Goal: Task Accomplishment & Management: Manage account settings

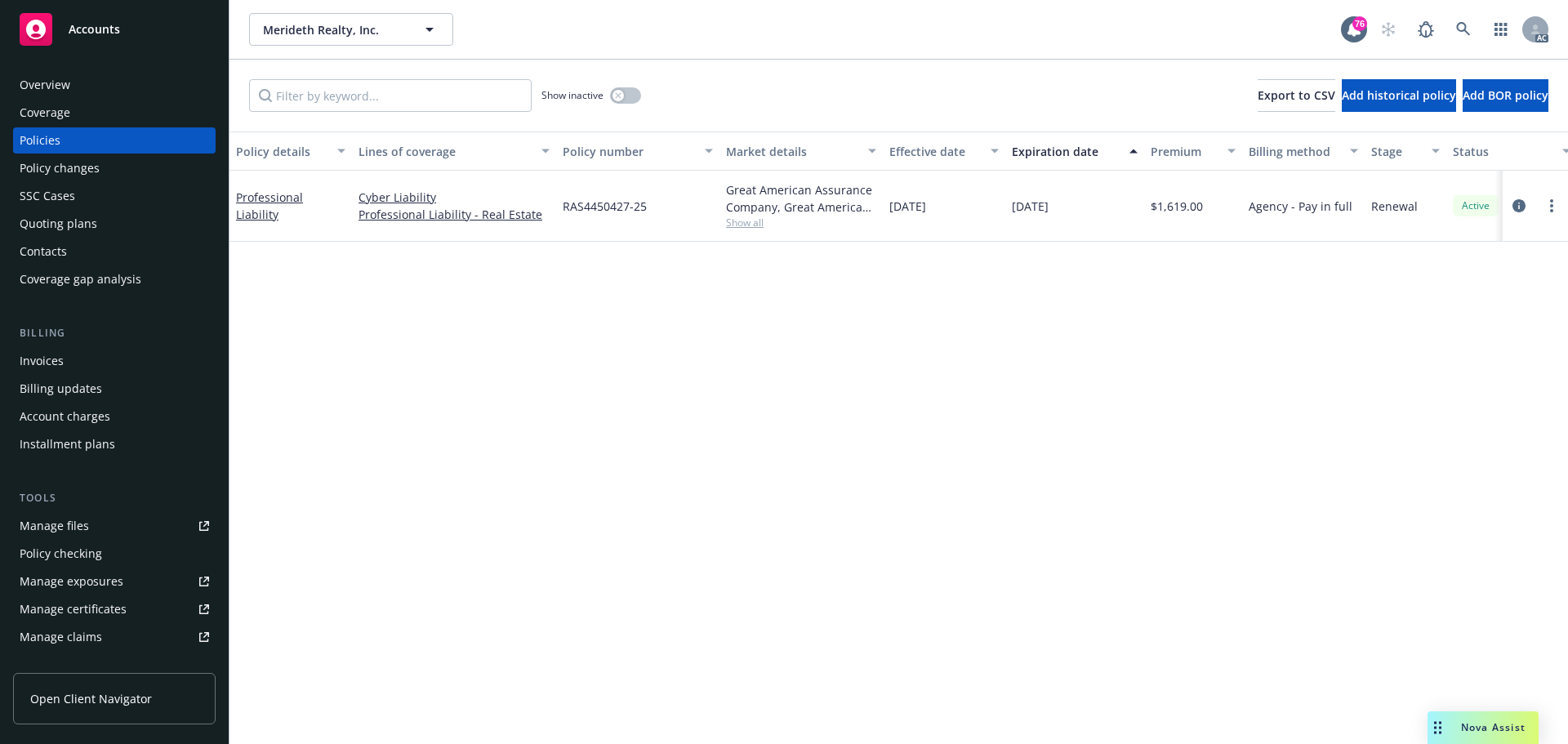
click at [638, 405] on div "Policy details Lines of coverage Policy number Market details Effective date Ex…" at bounding box center [898, 438] width 1339 height 613
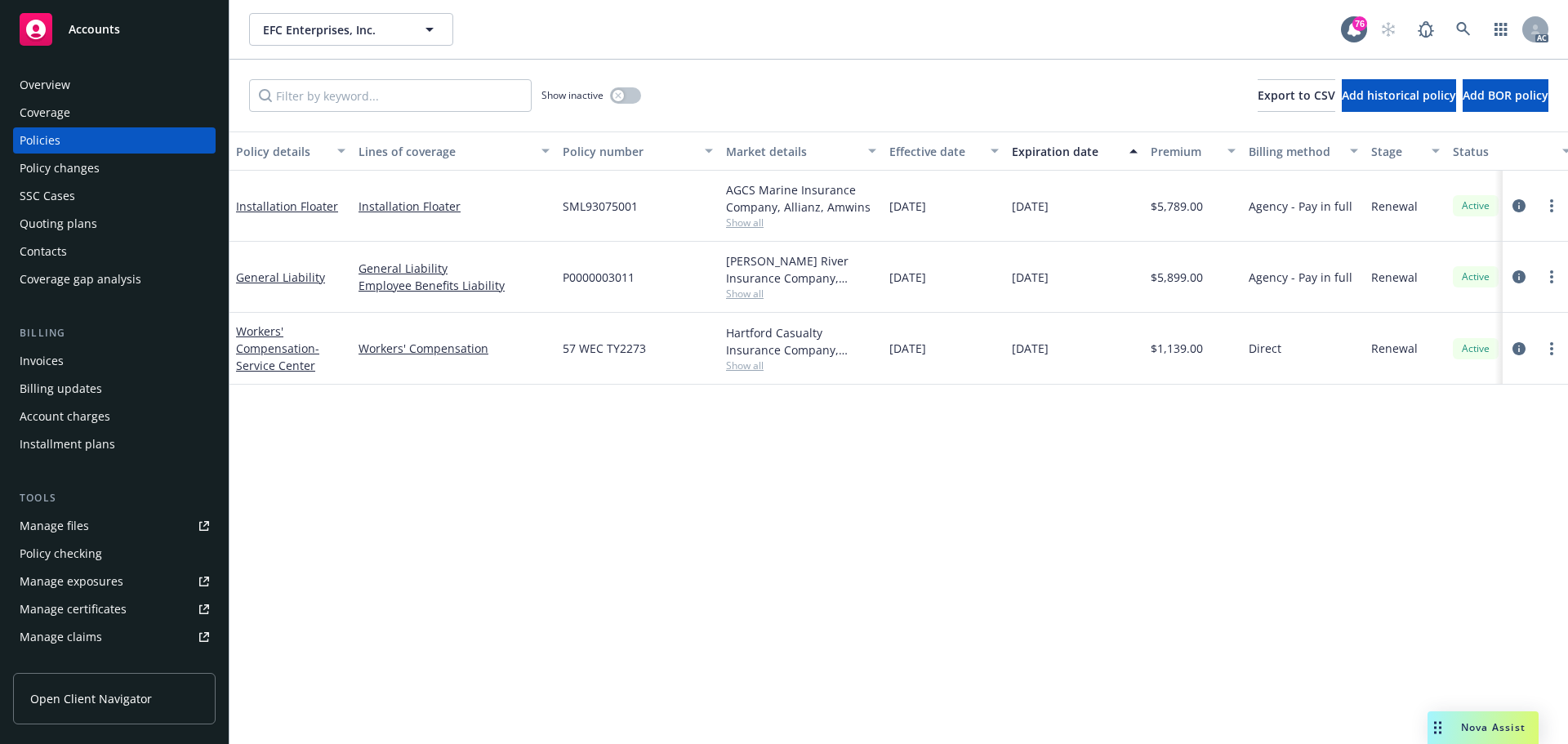
click at [673, 502] on div "Policy details Lines of coverage Policy number Market details Effective date Ex…" at bounding box center [898, 438] width 1339 height 613
click at [98, 532] on link "Manage files" at bounding box center [114, 525] width 203 height 26
click at [49, 162] on div "Policy changes" at bounding box center [60, 168] width 80 height 26
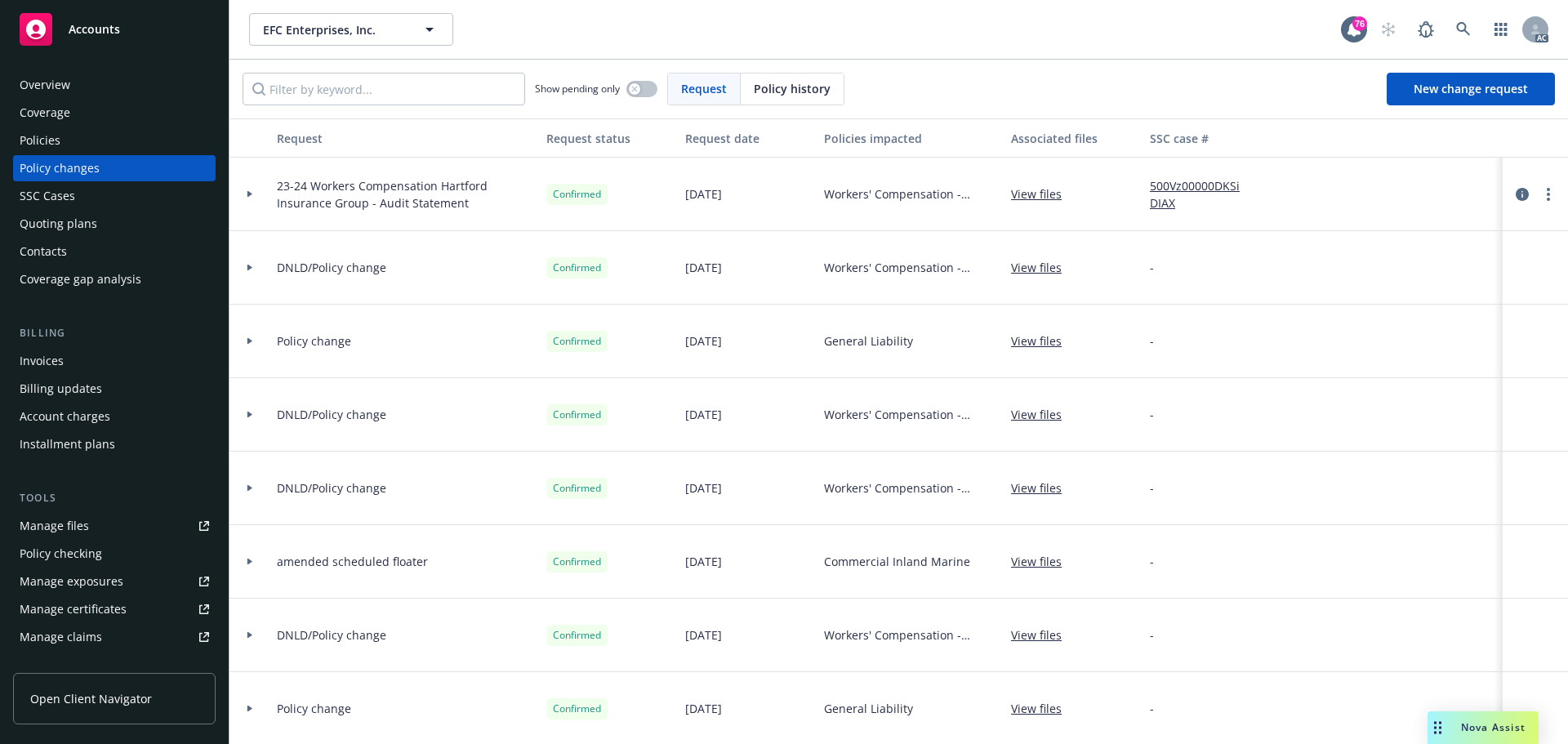
click at [57, 144] on div "Policies" at bounding box center [40, 140] width 41 height 26
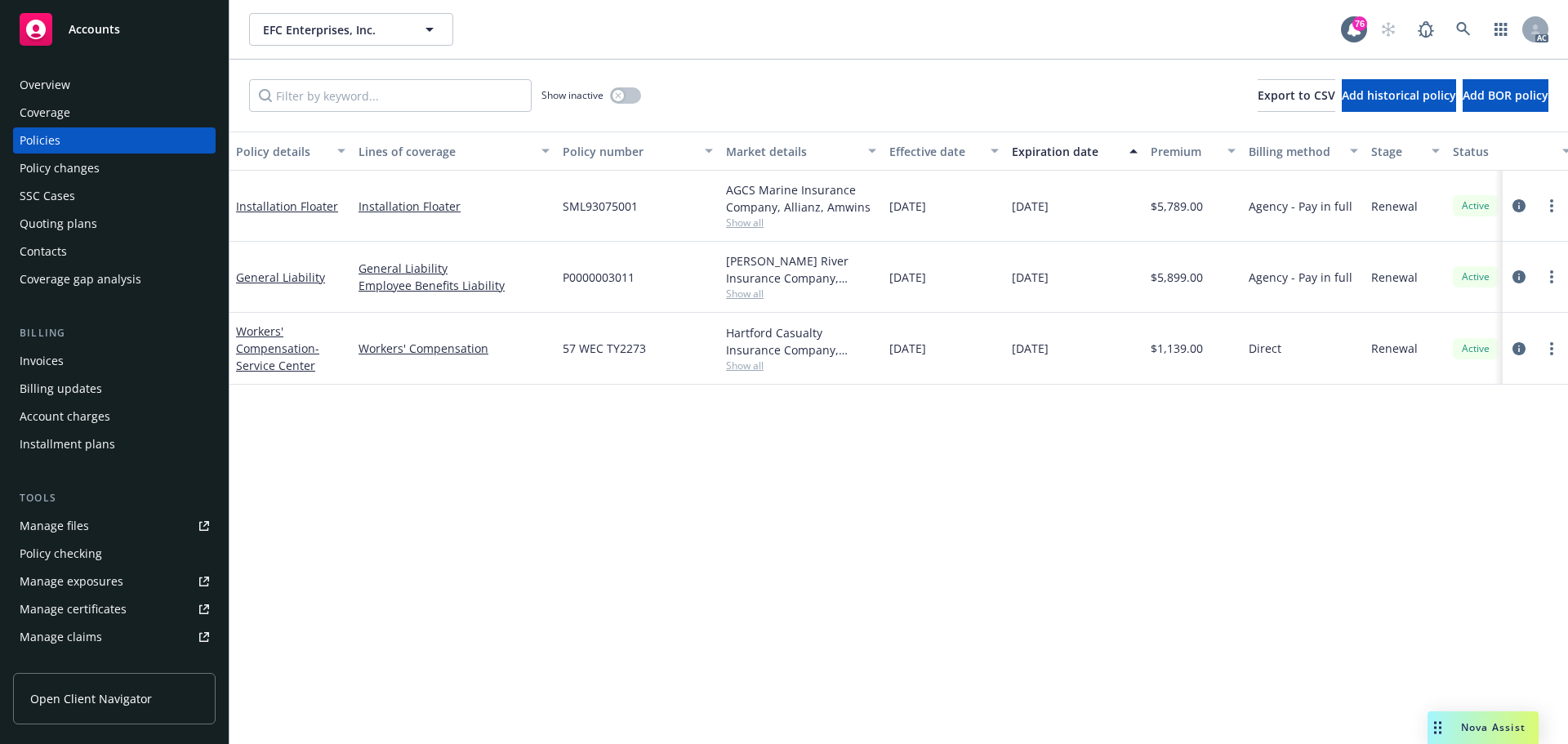
click at [780, 489] on div "Policy details Lines of coverage Policy number Market details Effective date Ex…" at bounding box center [898, 438] width 1339 height 613
click at [1518, 275] on icon "circleInformation" at bounding box center [1519, 277] width 13 height 13
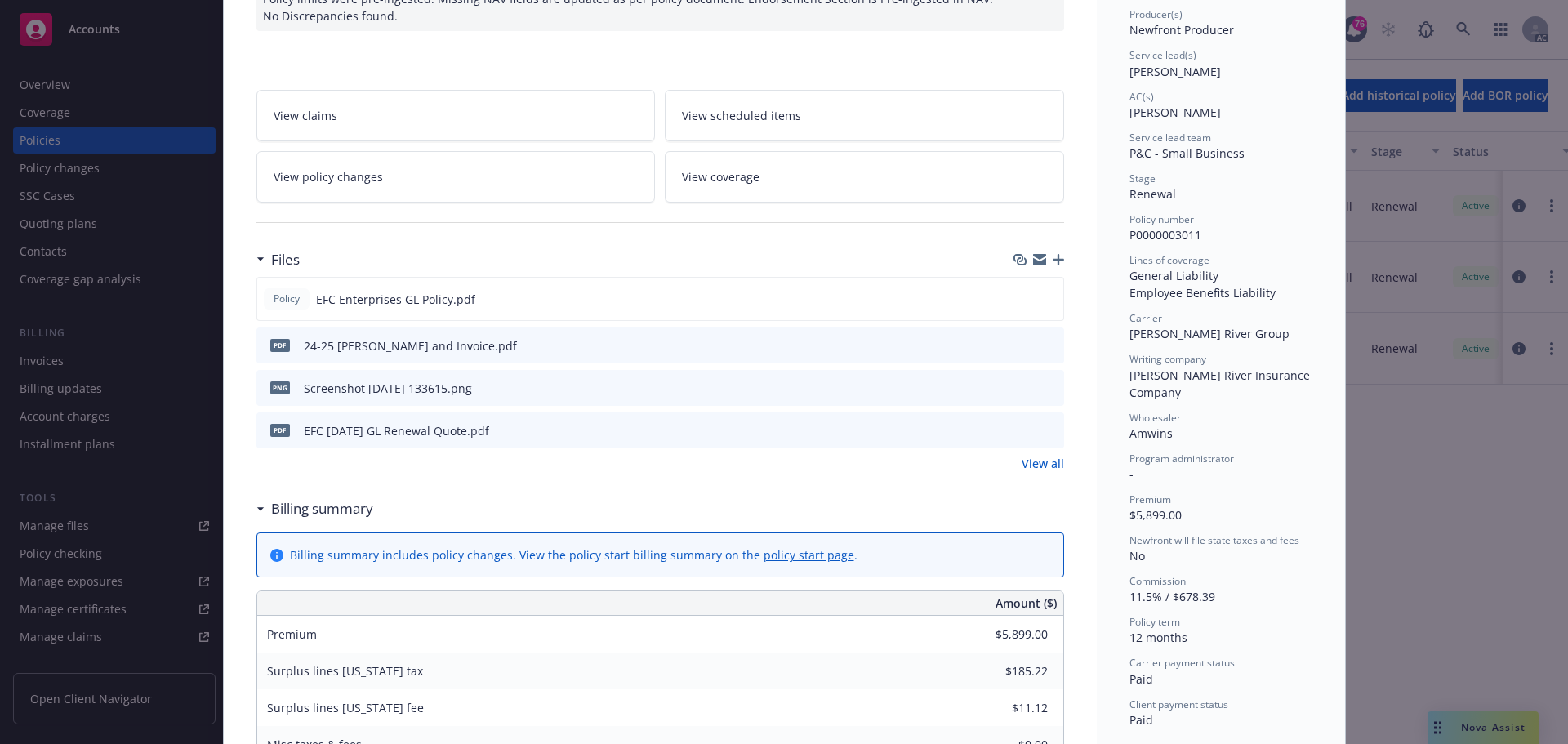
scroll to position [163, 0]
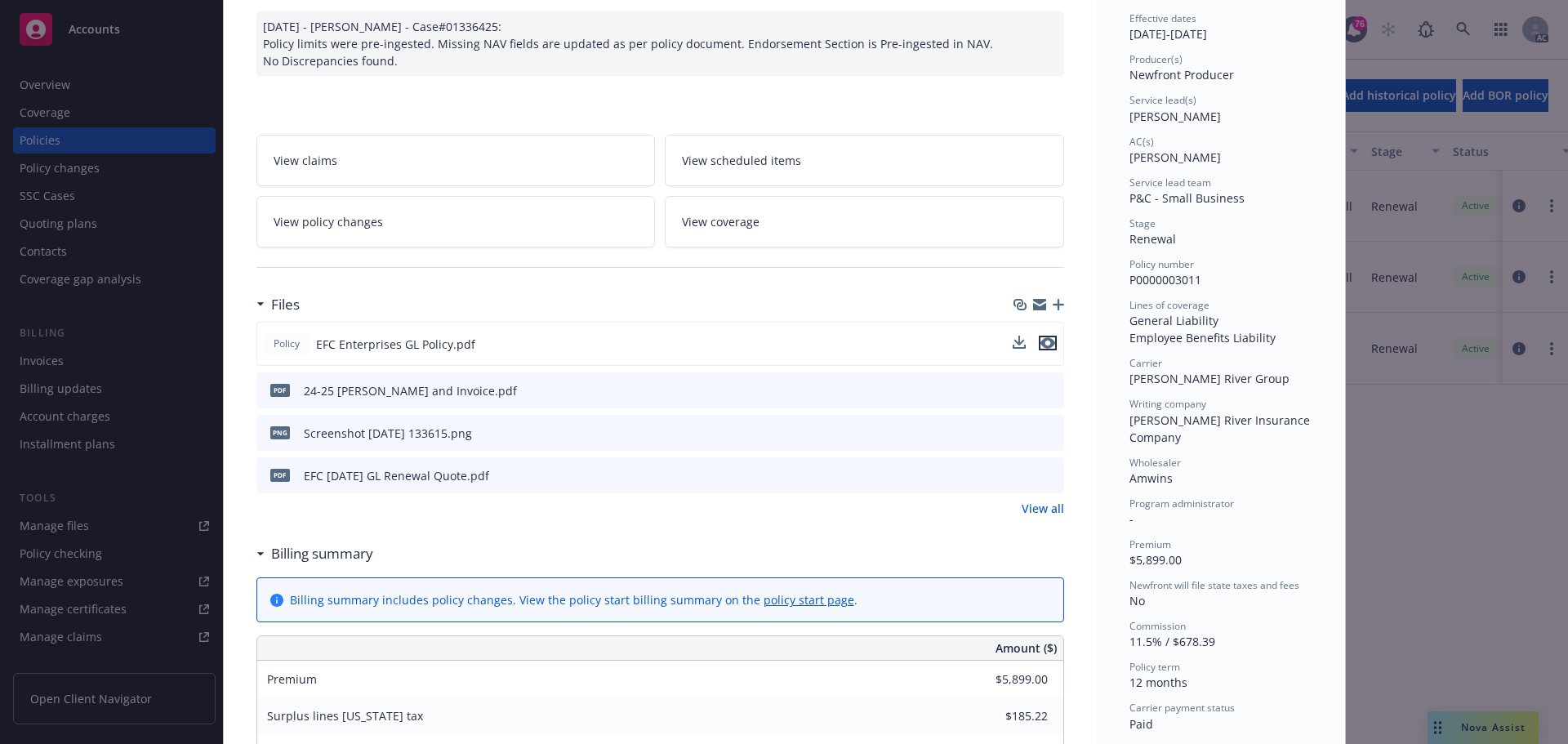
click at [1041, 342] on icon "preview file" at bounding box center [1047, 343] width 14 height 12
click at [1046, 385] on icon "preview file" at bounding box center [1048, 389] width 14 height 12
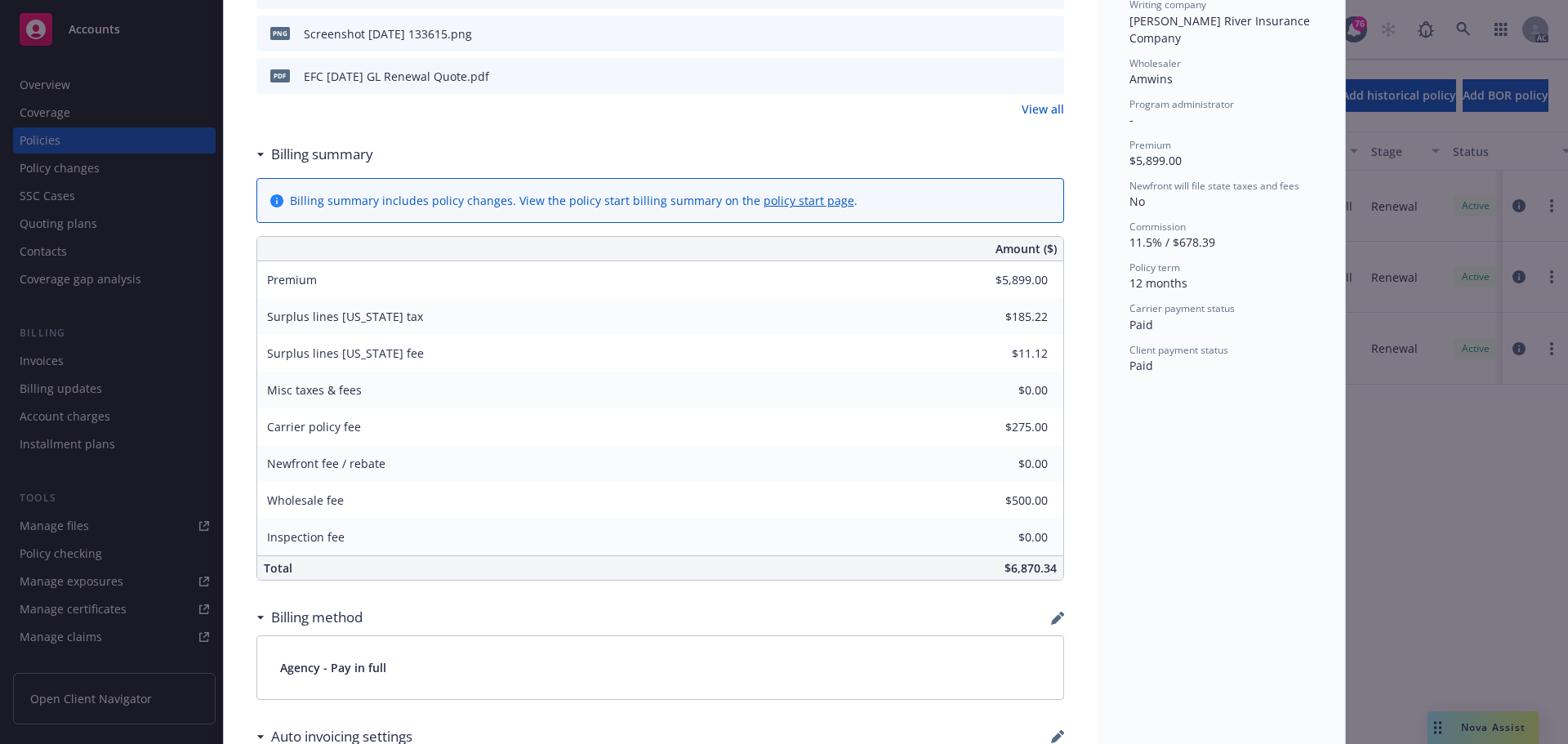
scroll to position [572, 0]
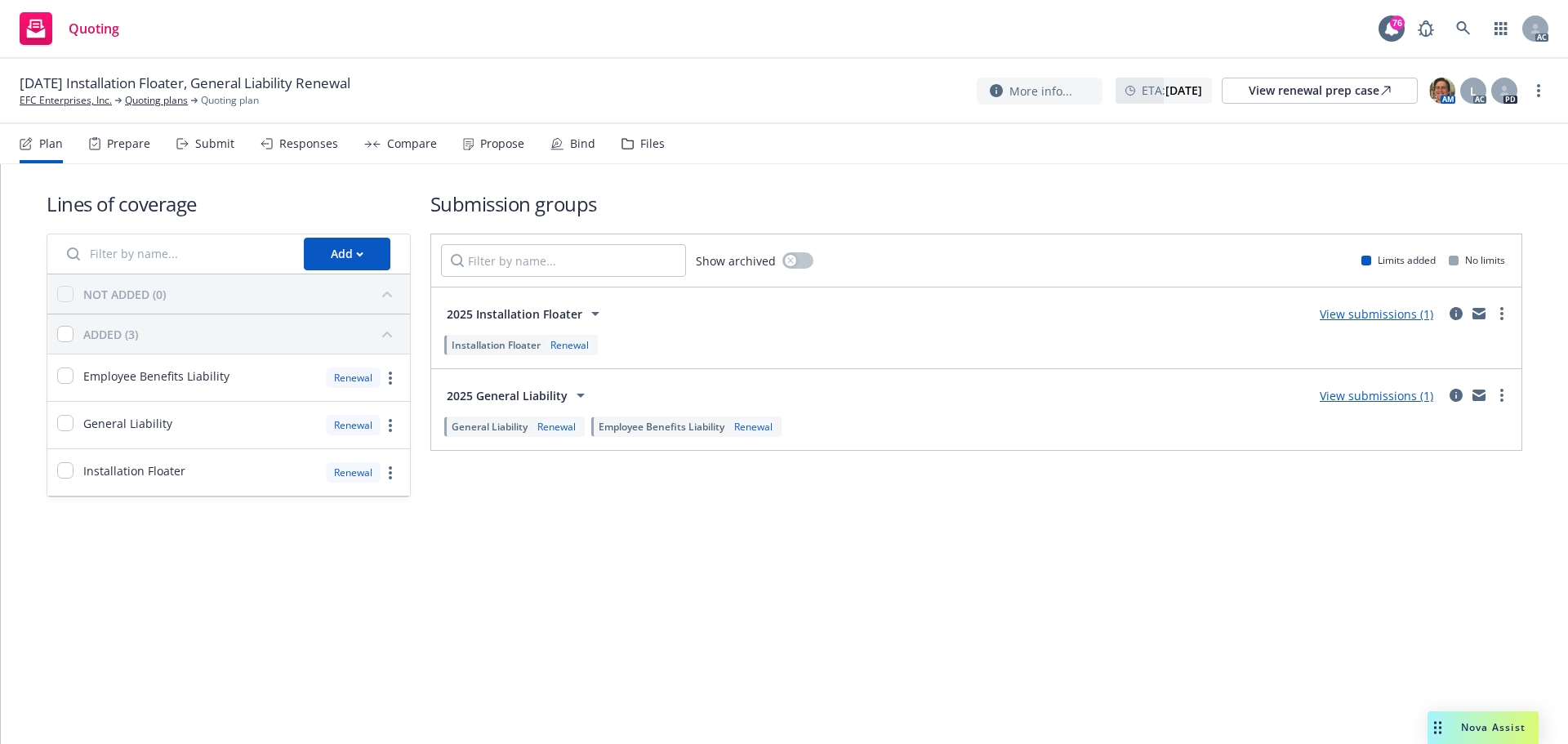
click at [200, 148] on div "Submit" at bounding box center [215, 144] width 39 height 13
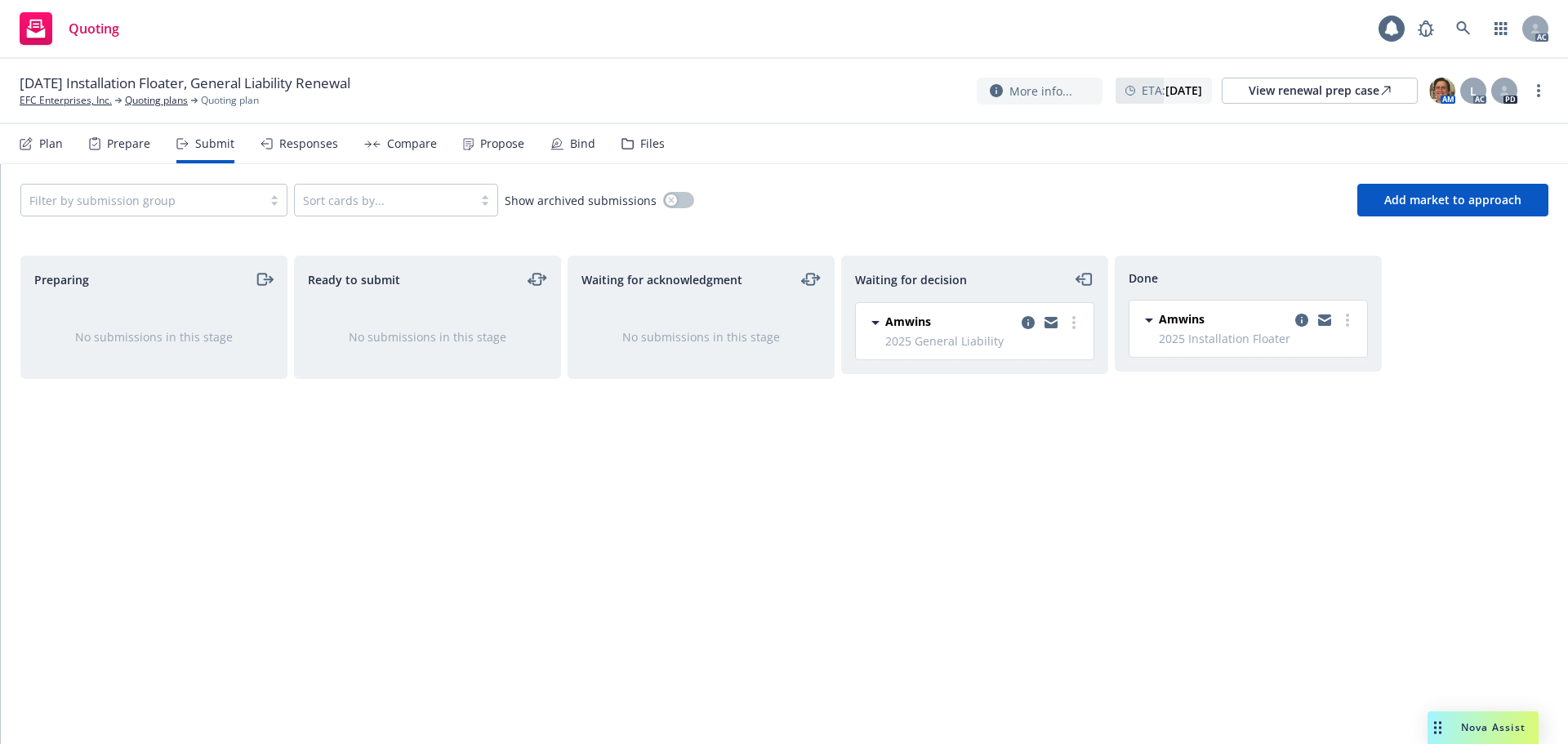
click at [862, 561] on div "Waiting for decision Amwins 2025 General Liability Tuesday, July 22, 2025 at 1:…" at bounding box center [974, 482] width 267 height 455
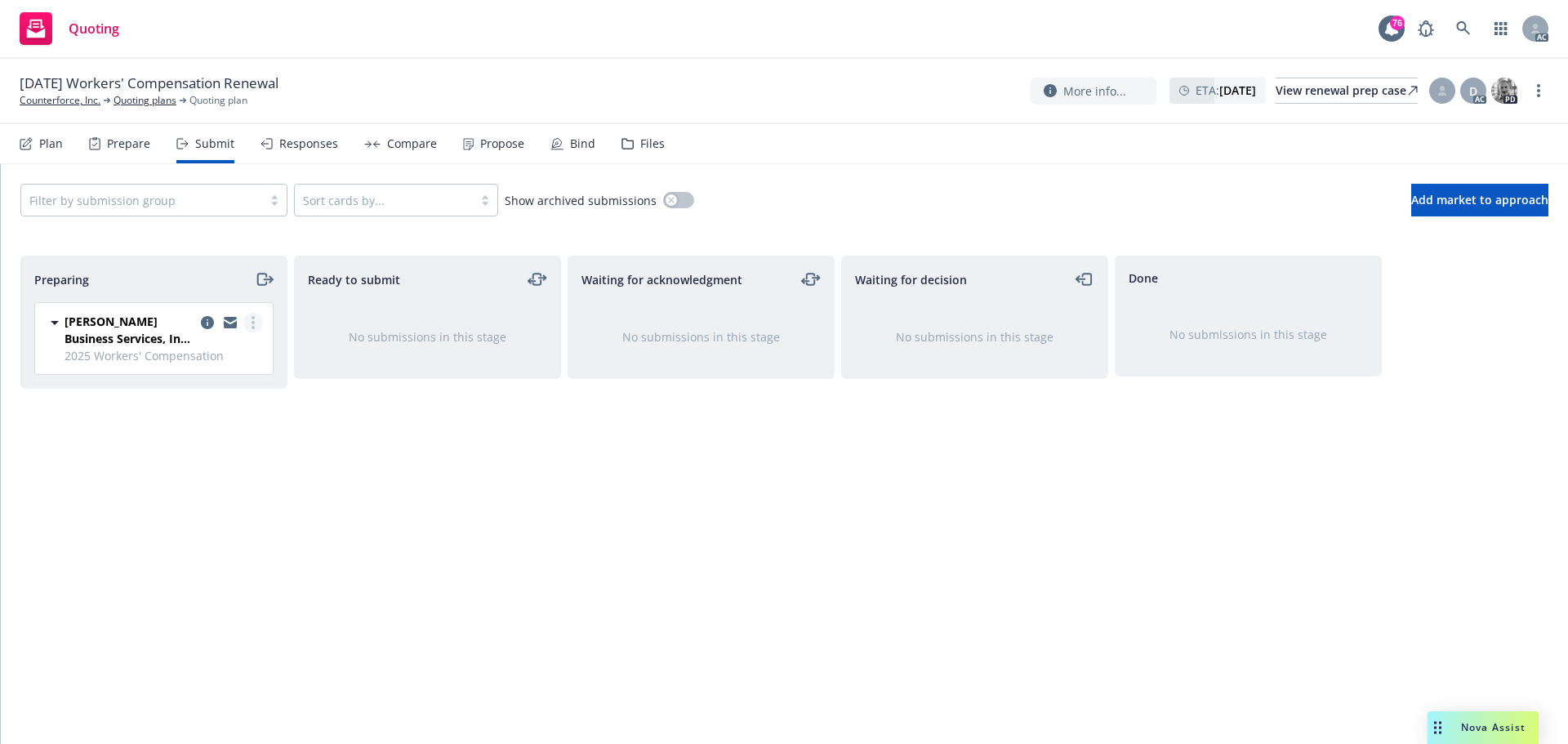
click at [258, 328] on link "more" at bounding box center [254, 322] width 20 height 20
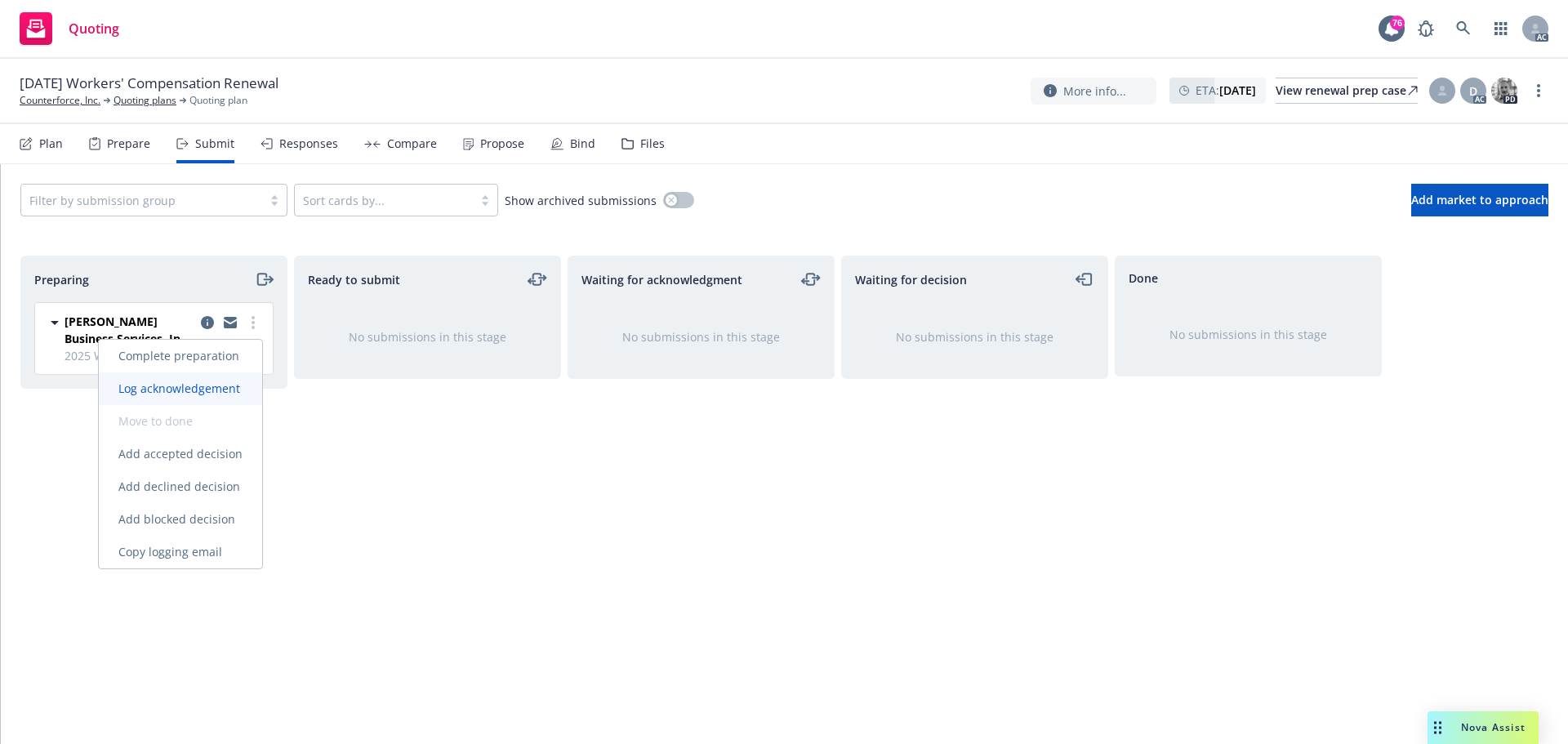
click at [220, 391] on span "Log acknowledgement" at bounding box center [179, 388] width 161 height 15
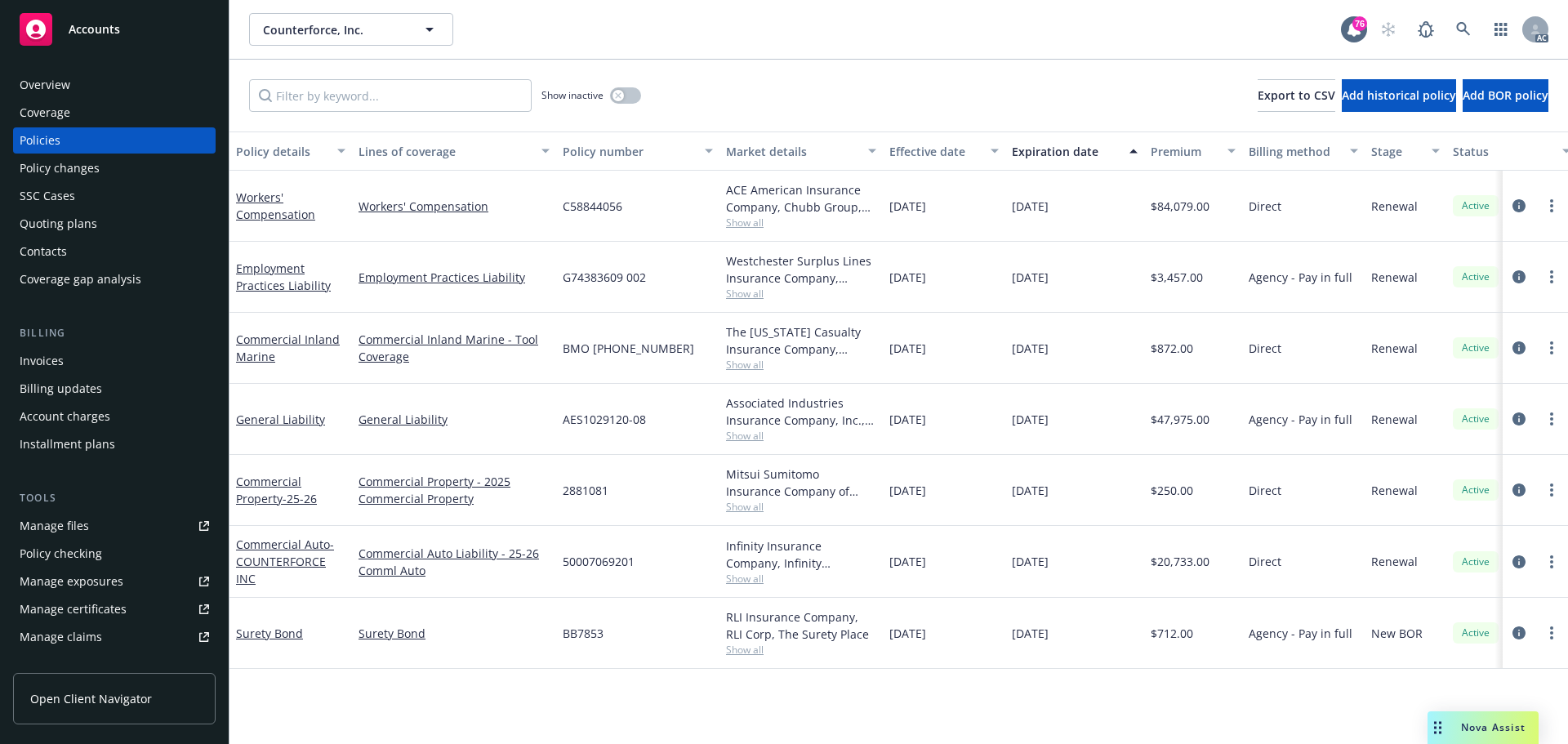
click at [68, 531] on div "Manage files" at bounding box center [54, 525] width 70 height 26
click at [92, 172] on div "Policy changes" at bounding box center [60, 168] width 80 height 26
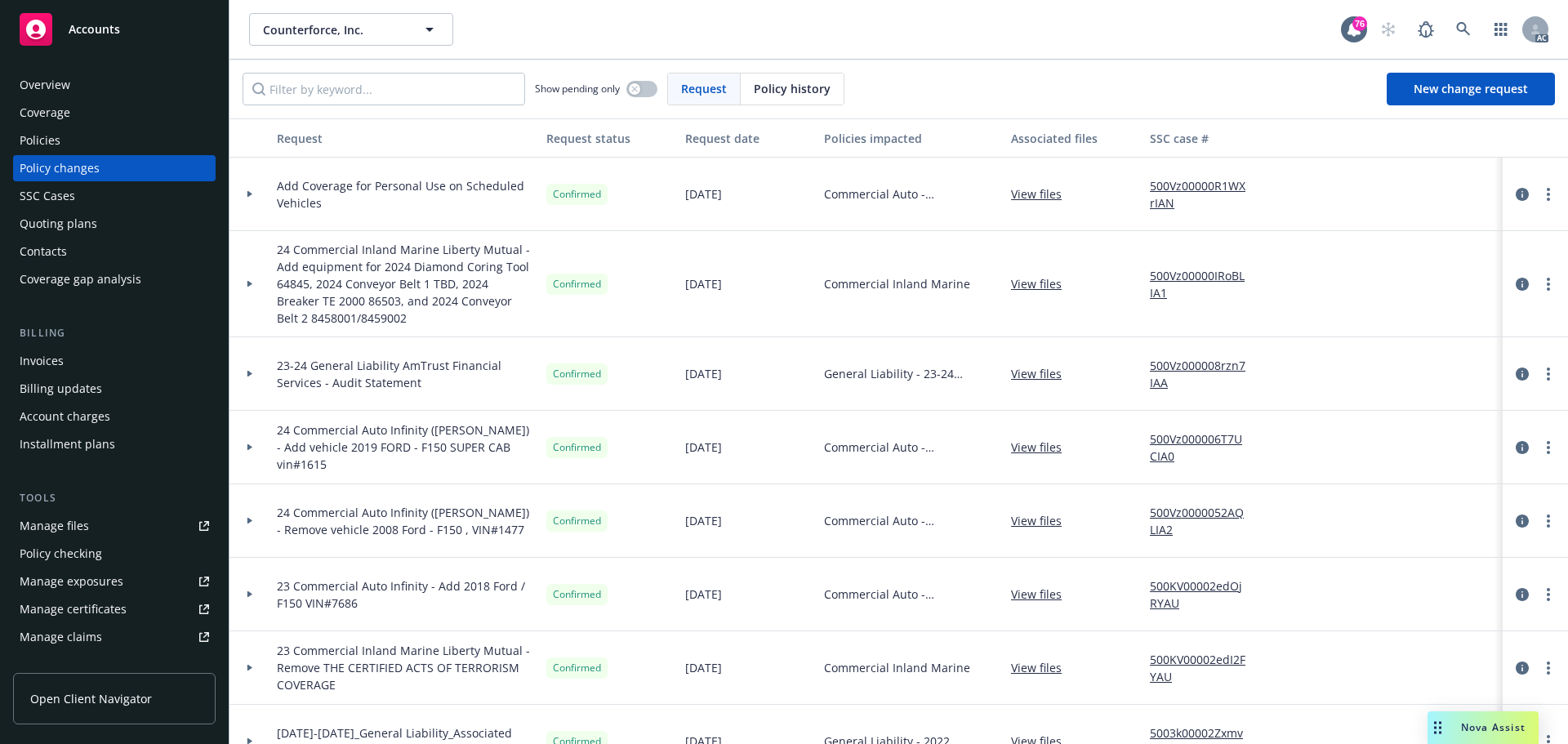
click at [1012, 32] on div "Counterforce, Inc. Counterforce, Inc." at bounding box center [795, 29] width 1092 height 33
click at [246, 193] on div at bounding box center [249, 194] width 28 height 5
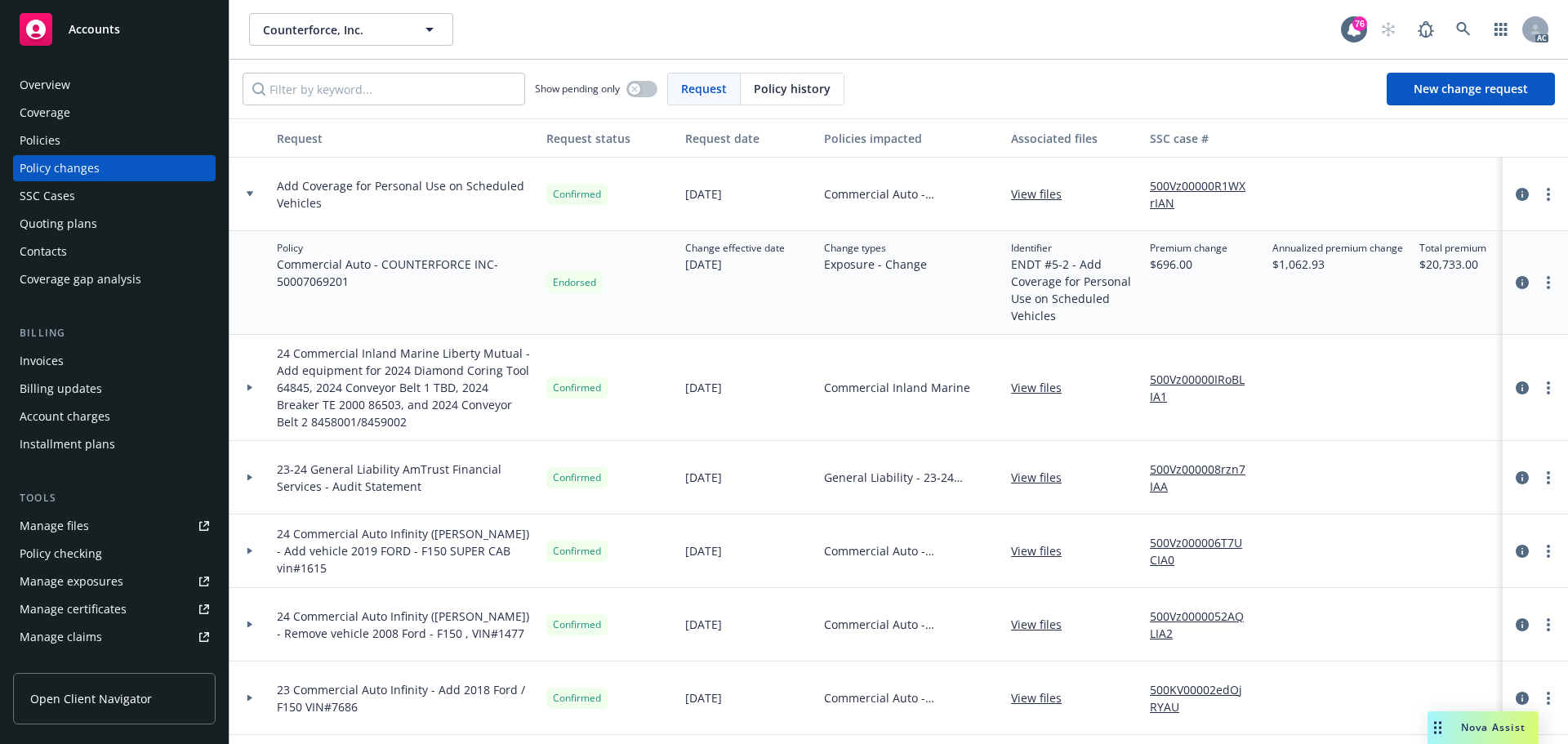
click at [252, 198] on div at bounding box center [250, 195] width 41 height 73
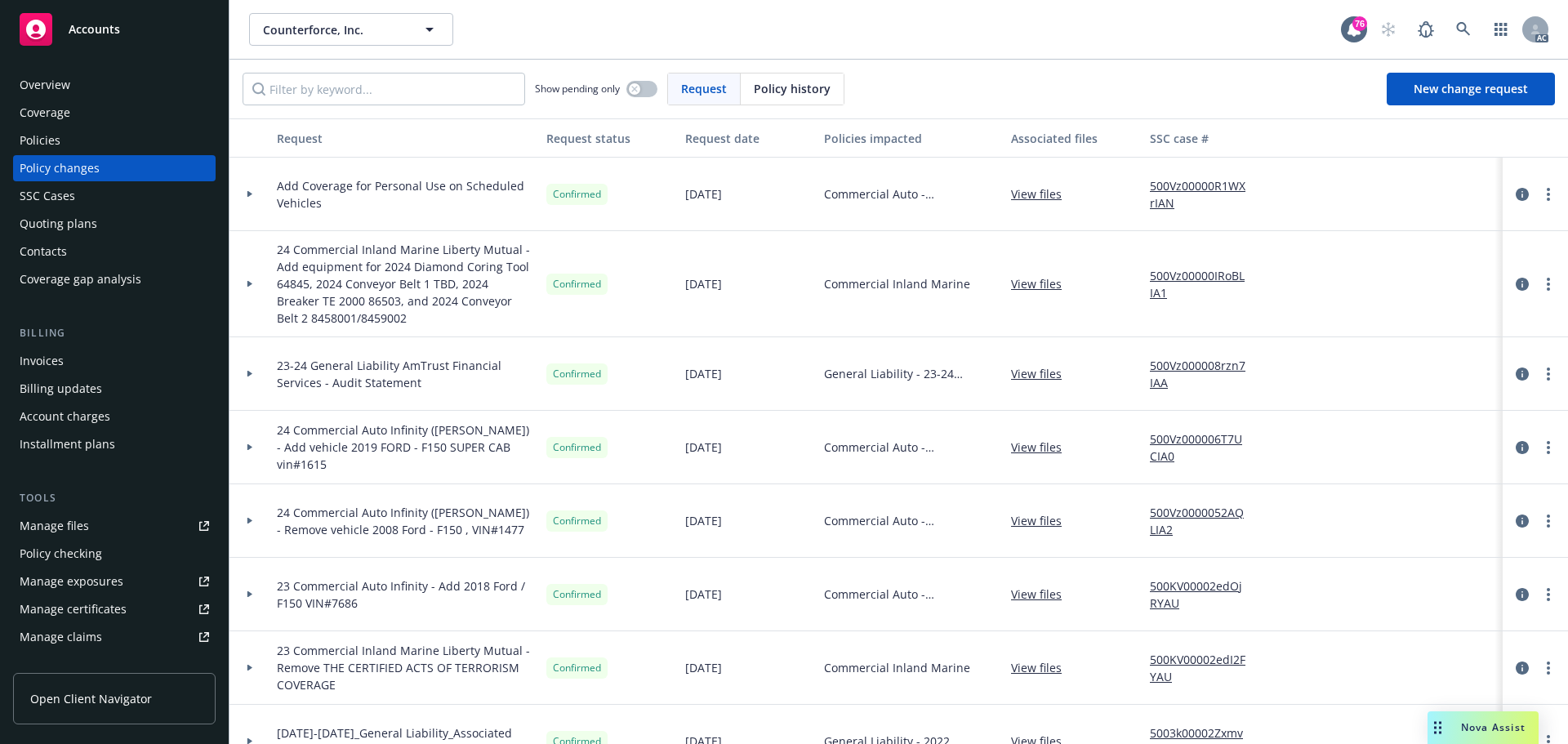
click at [250, 197] on div at bounding box center [250, 195] width 41 height 73
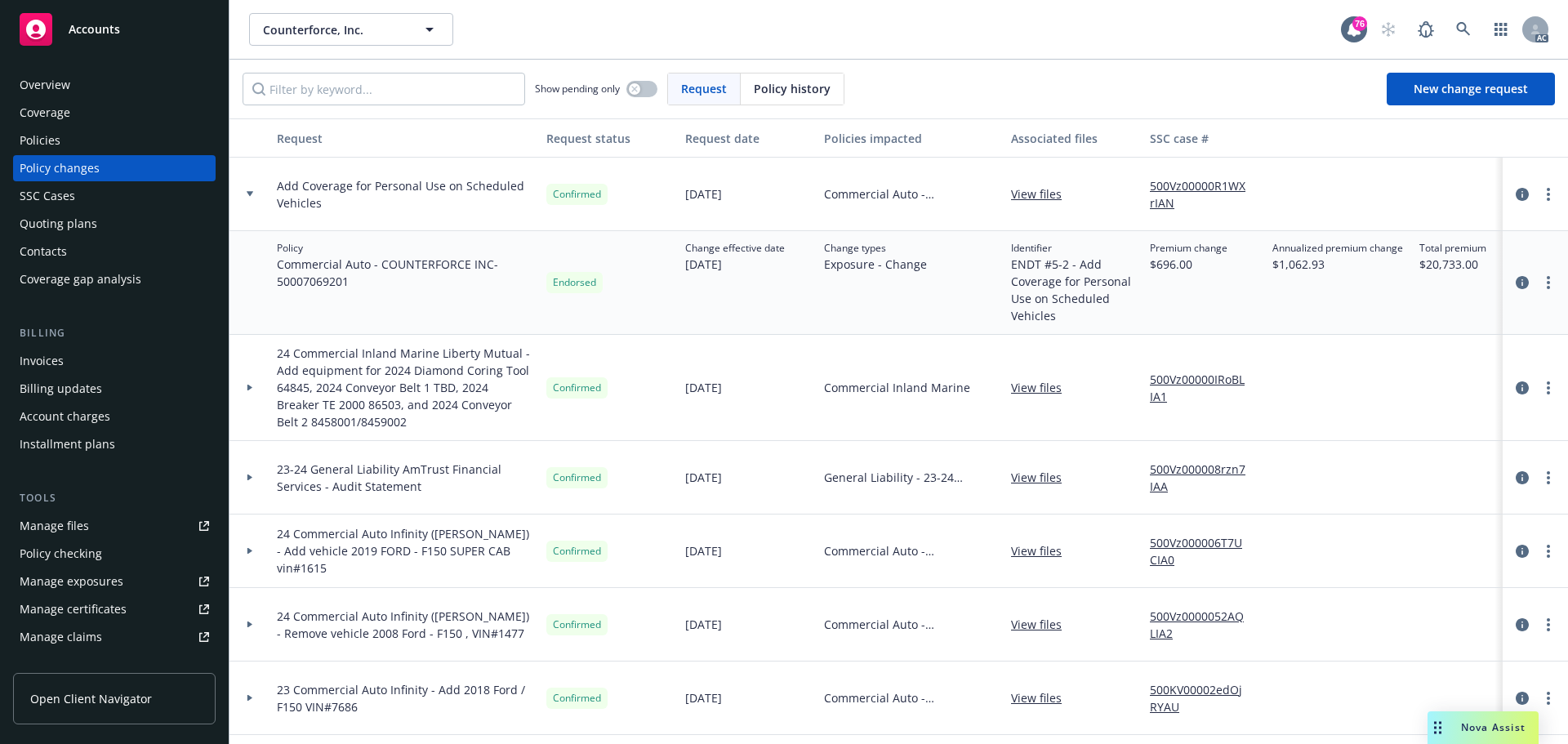
click at [250, 197] on div at bounding box center [250, 195] width 41 height 73
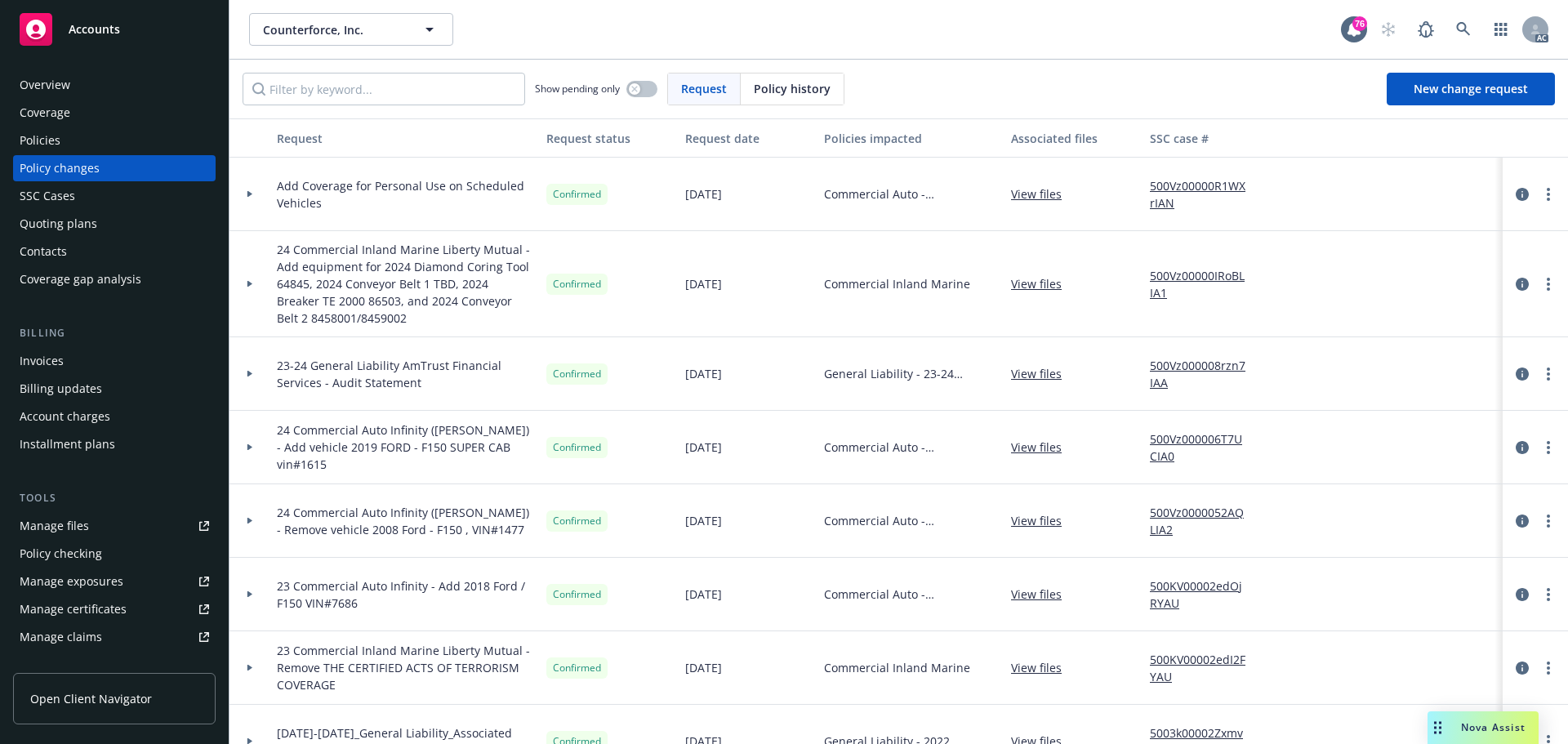
click at [241, 191] on div at bounding box center [249, 194] width 28 height 5
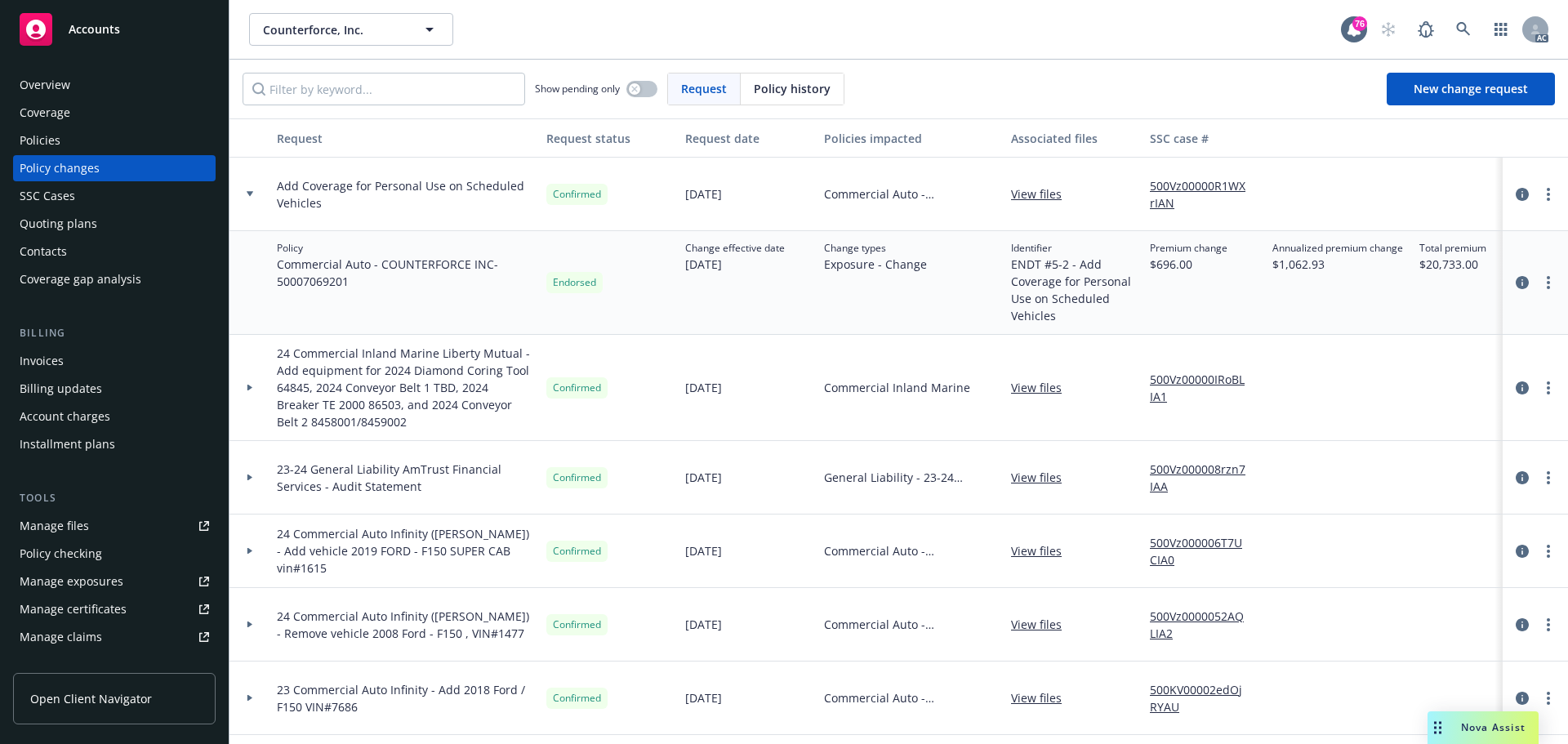
click at [250, 202] on div at bounding box center [250, 195] width 41 height 73
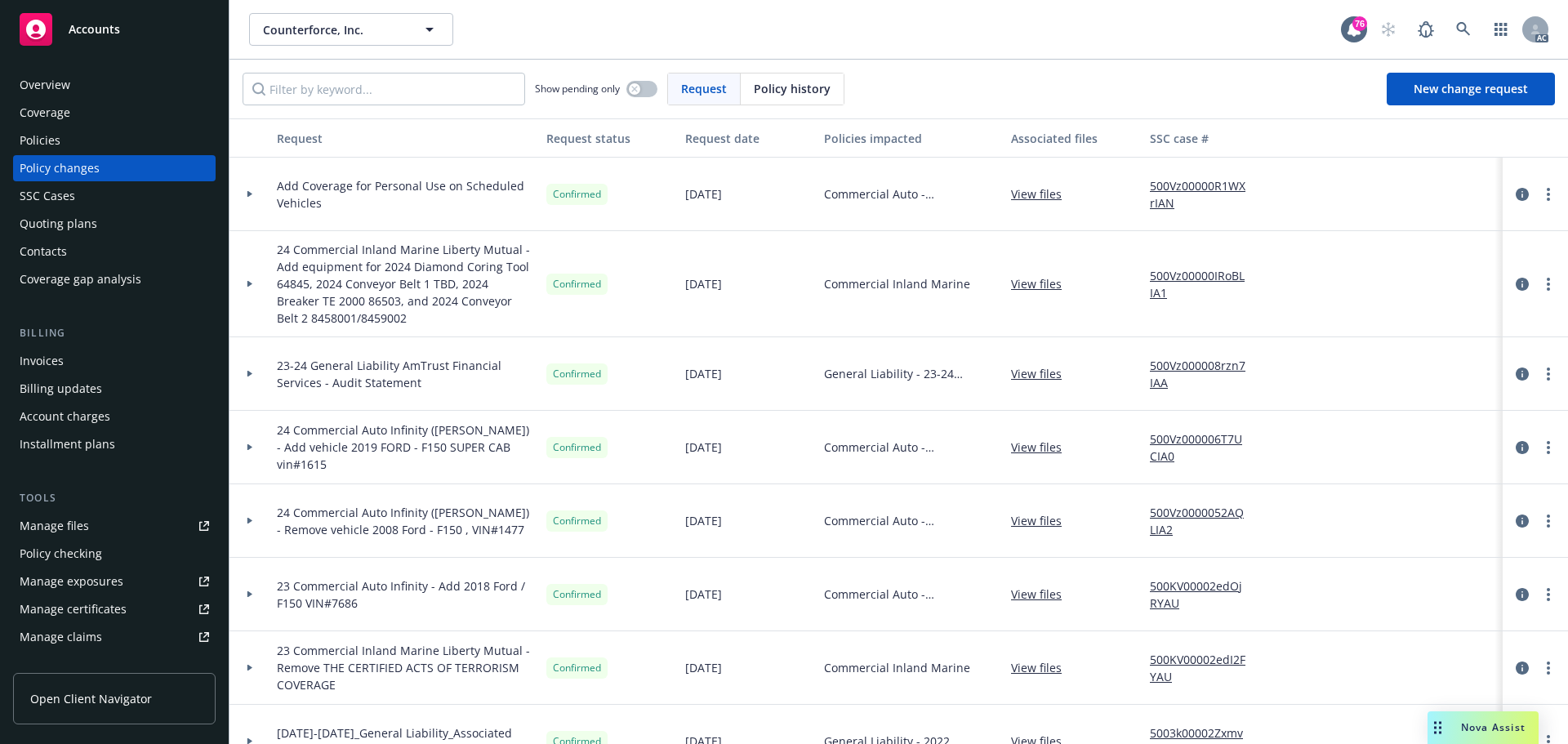
click at [250, 201] on div at bounding box center [250, 195] width 41 height 73
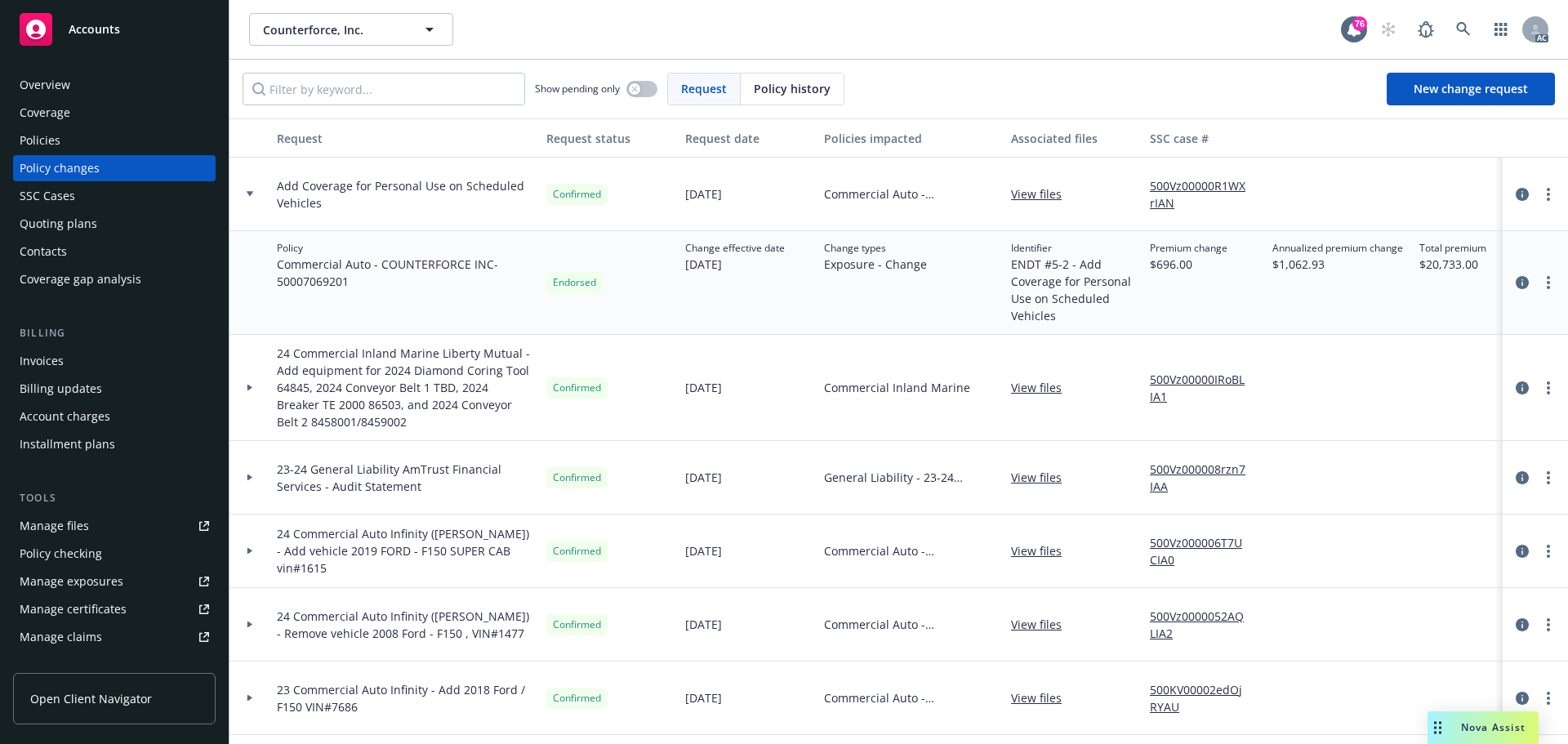
click at [247, 193] on icon at bounding box center [249, 193] width 6 height 4
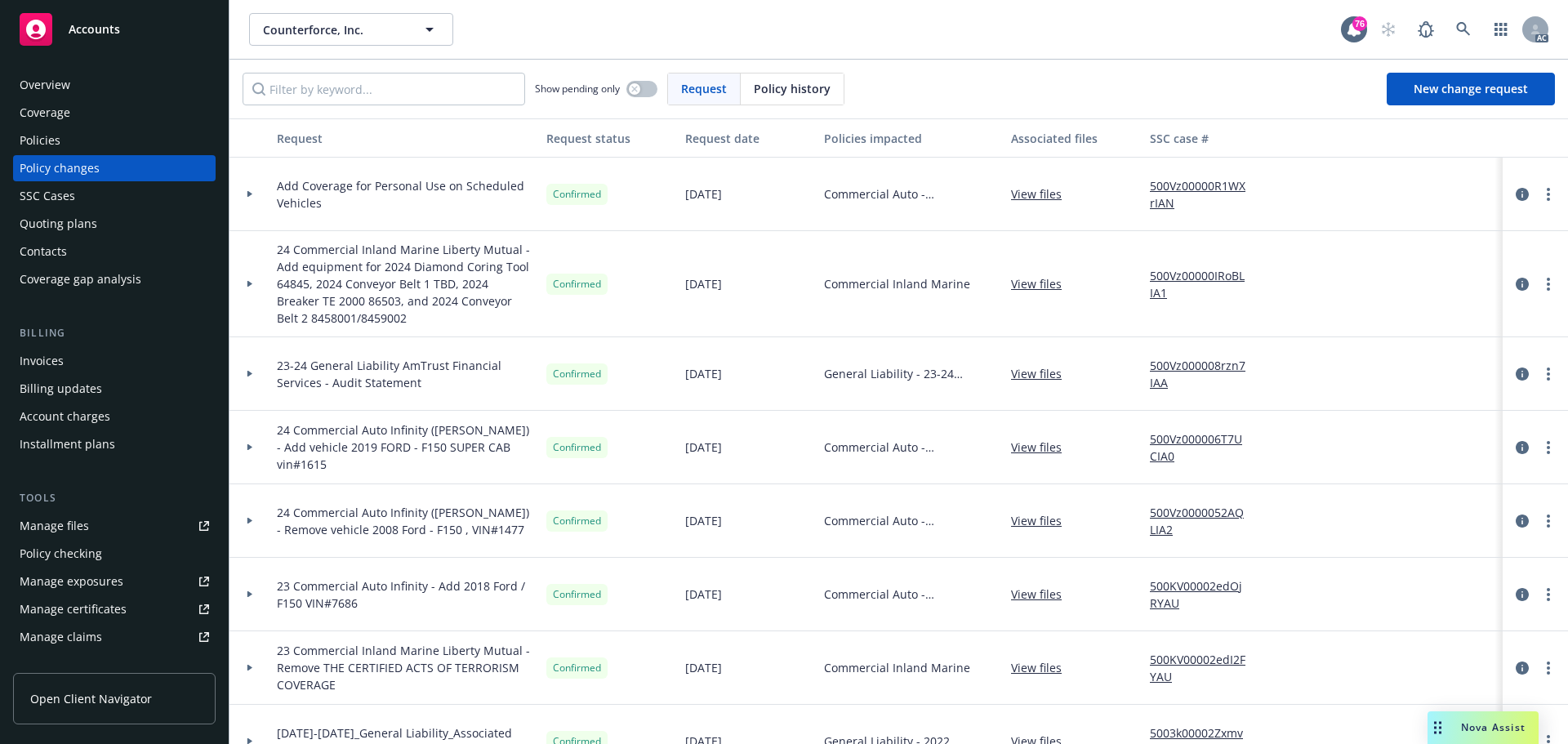
click at [40, 135] on div "Policies" at bounding box center [40, 140] width 41 height 26
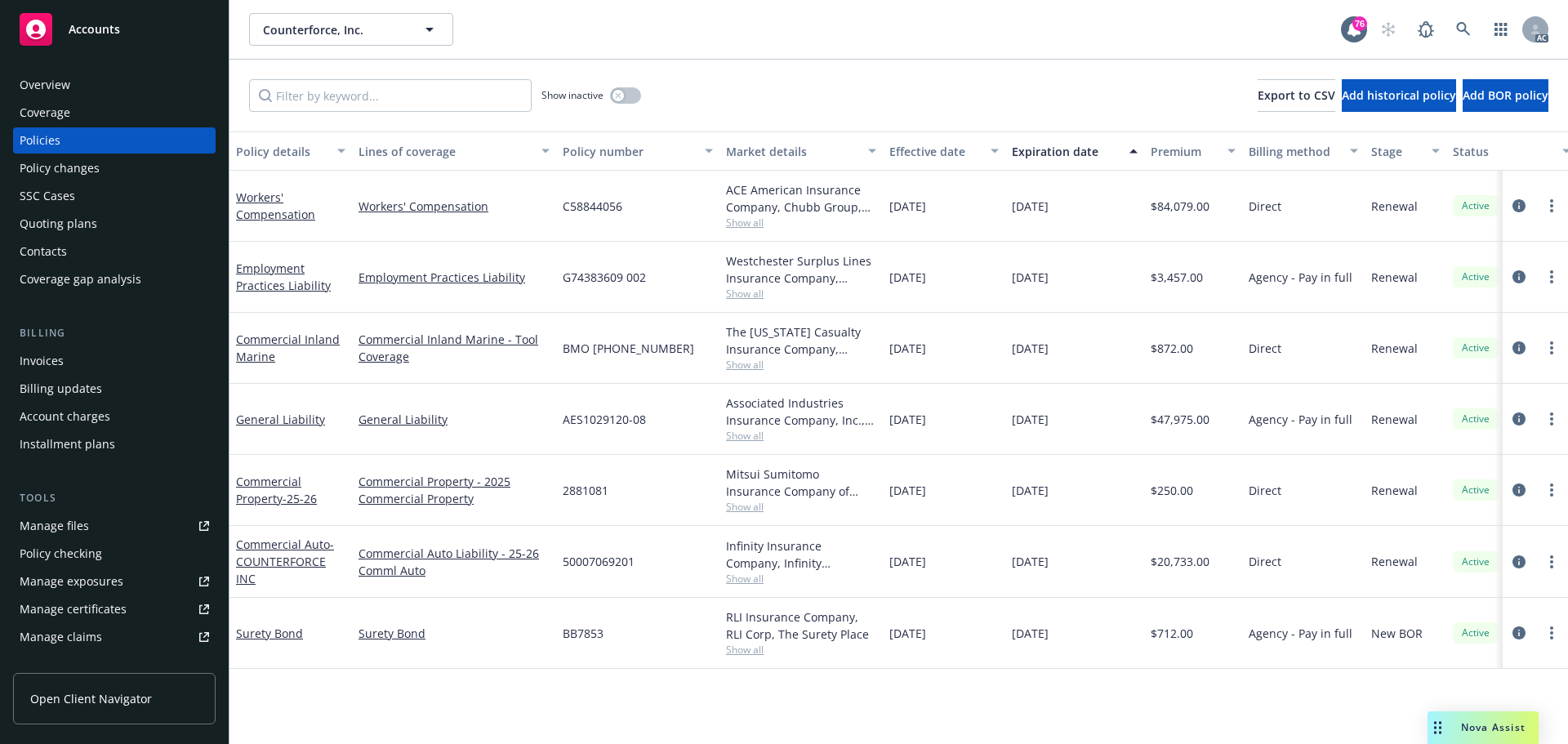
click at [749, 222] on span "Show all" at bounding box center [801, 223] width 150 height 14
click at [1522, 203] on icon "circleInformation" at bounding box center [1519, 205] width 13 height 13
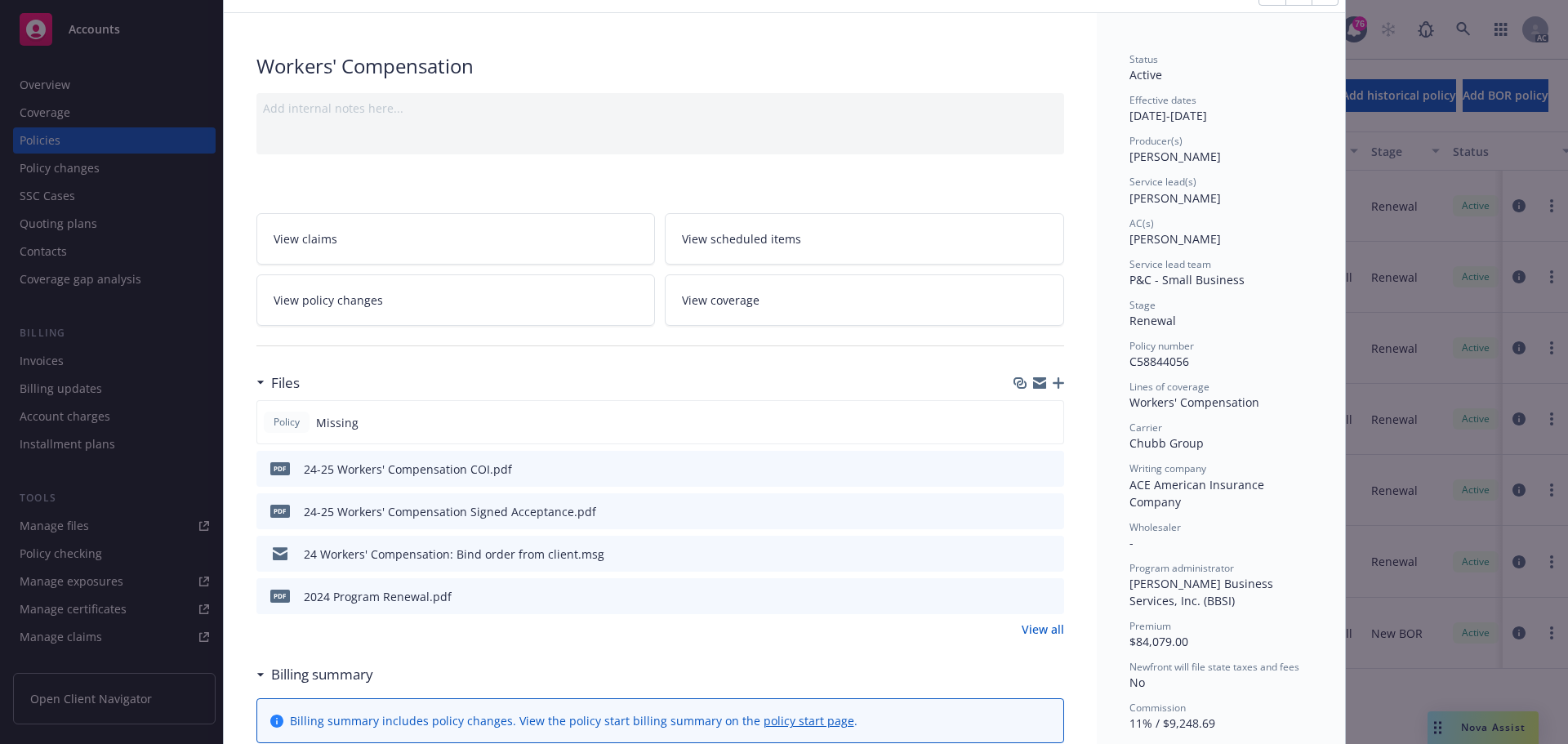
scroll to position [163, 0]
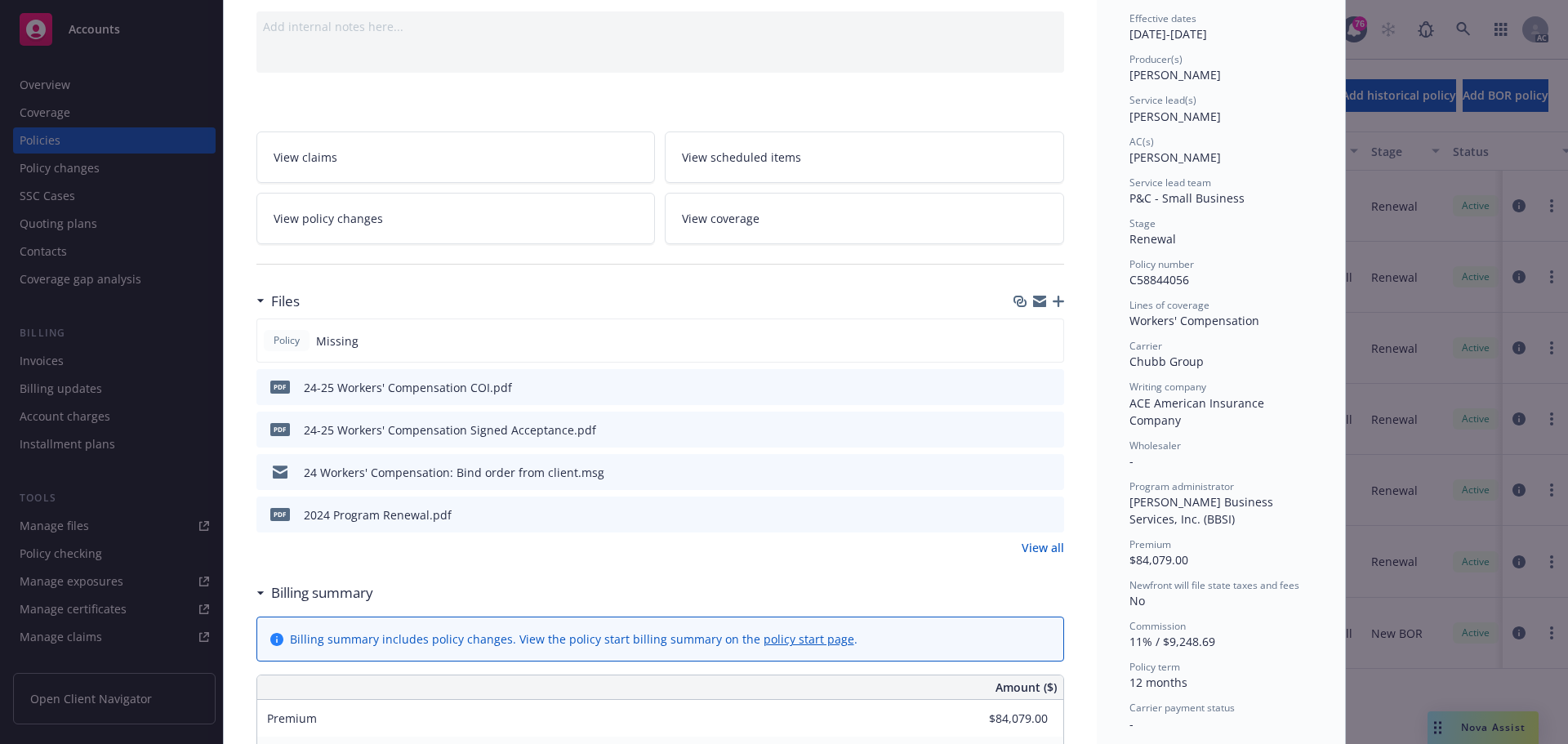
click at [1045, 548] on link "View all" at bounding box center [1043, 548] width 43 height 17
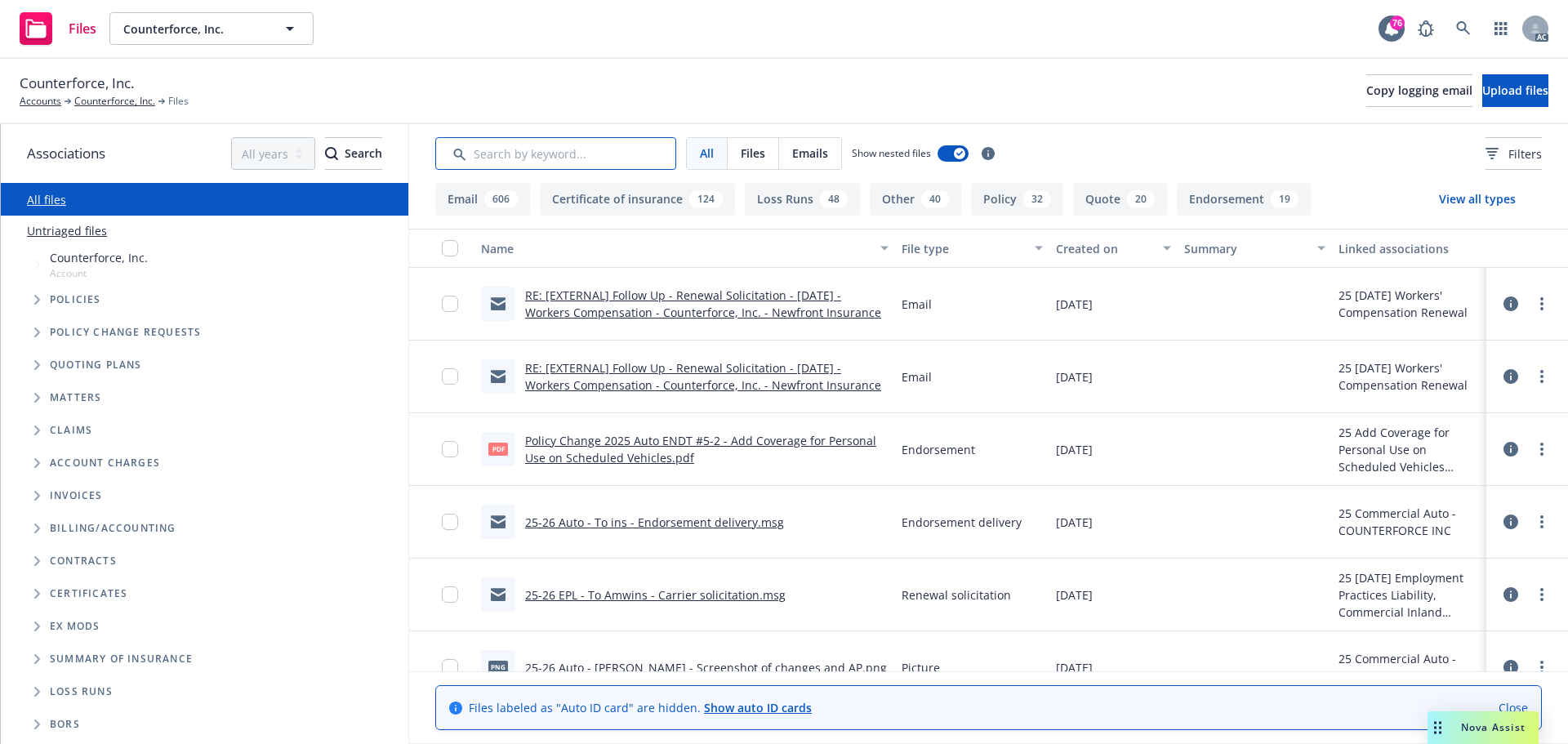
click at [661, 144] on input "Search by keyword..." at bounding box center [556, 154] width 241 height 33
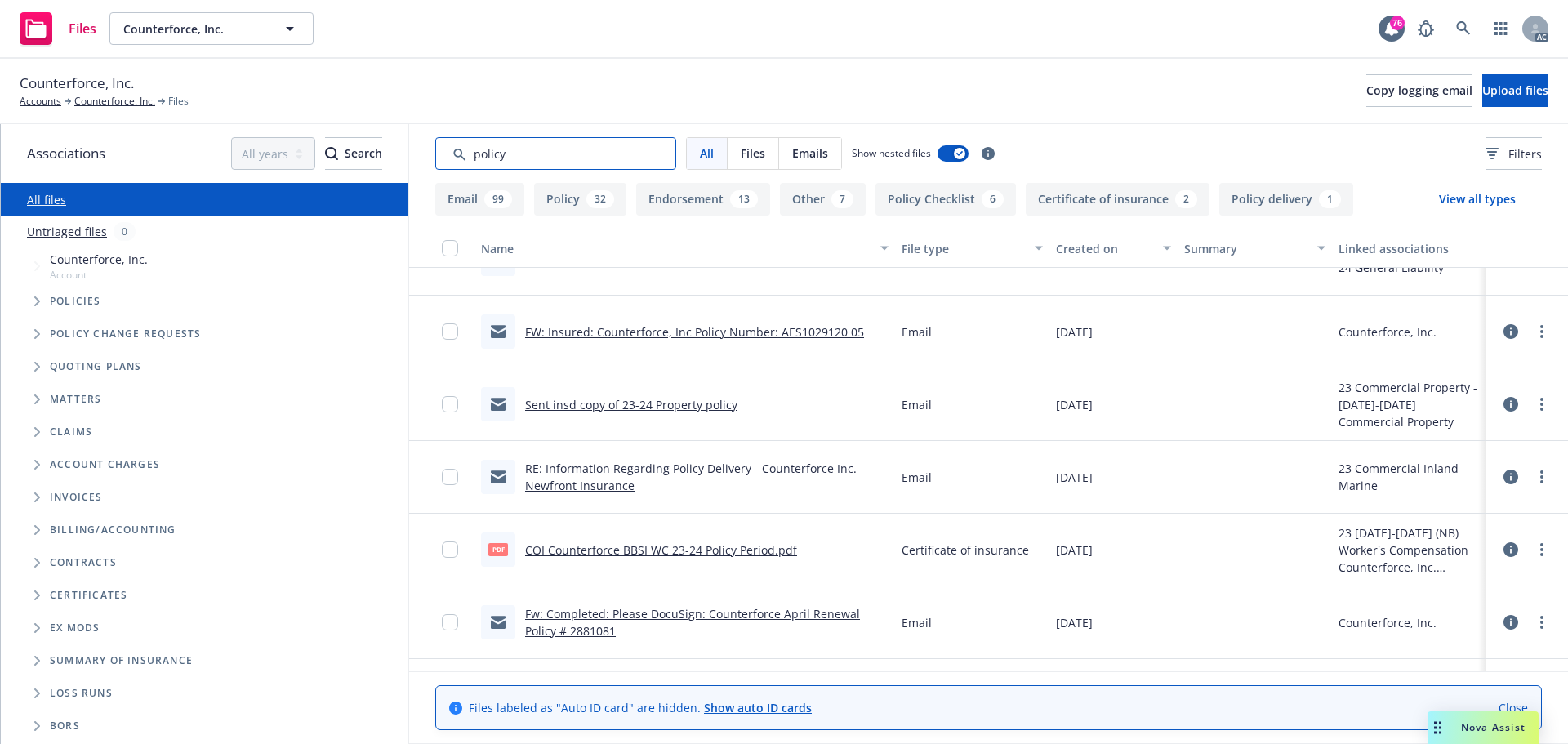
scroll to position [5066, 0]
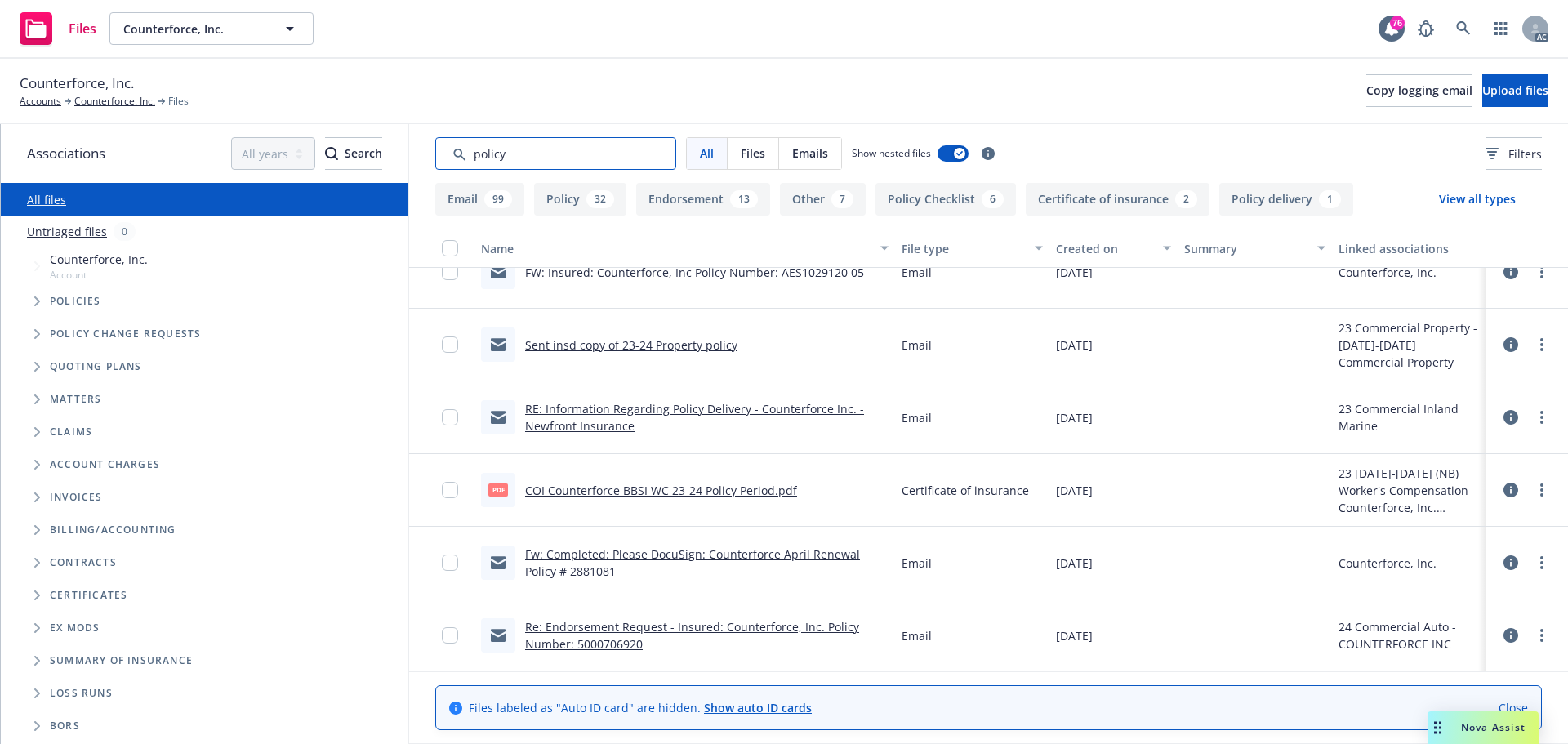
type input "policy"
click at [571, 194] on button "Policy 32" at bounding box center [580, 199] width 92 height 33
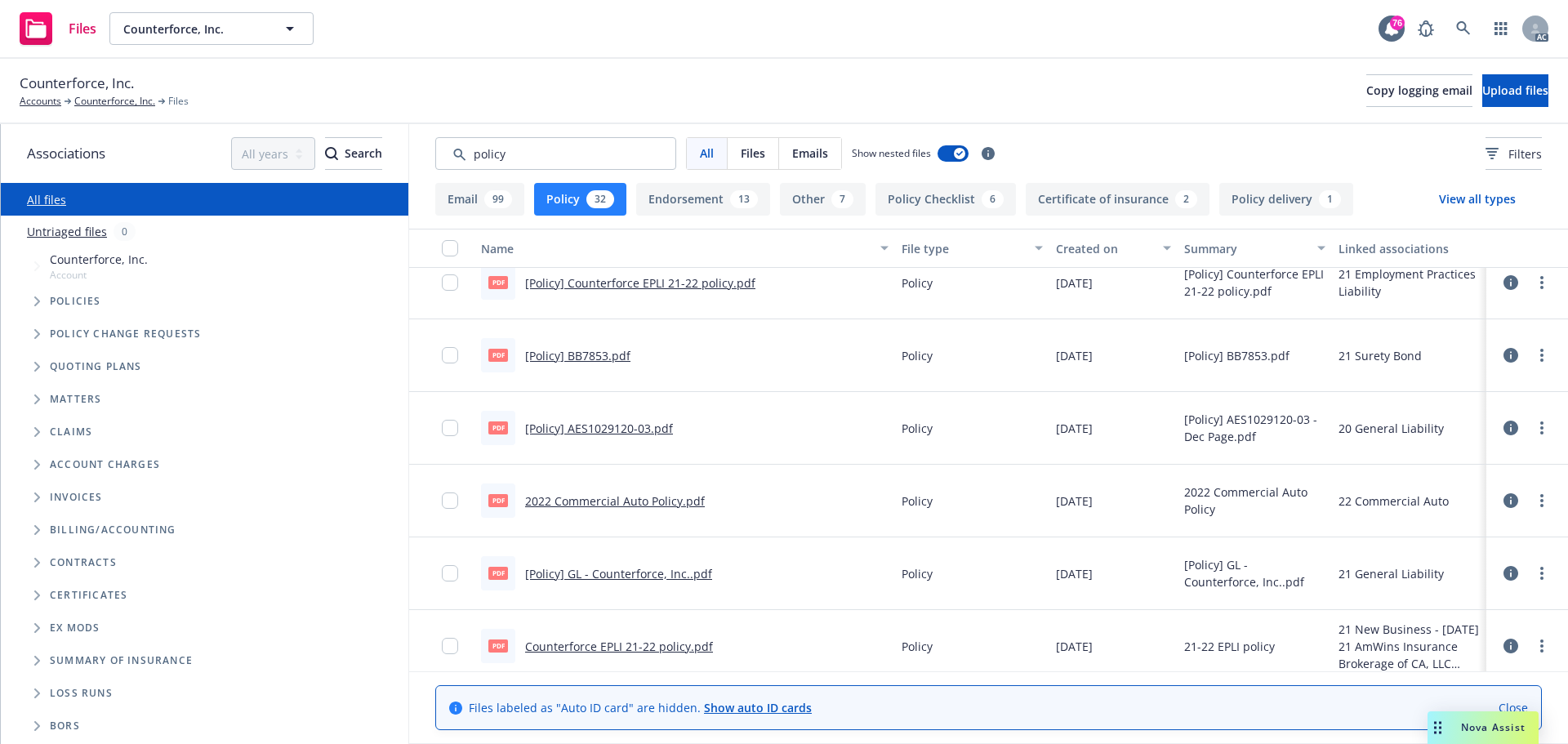
scroll to position [0, 0]
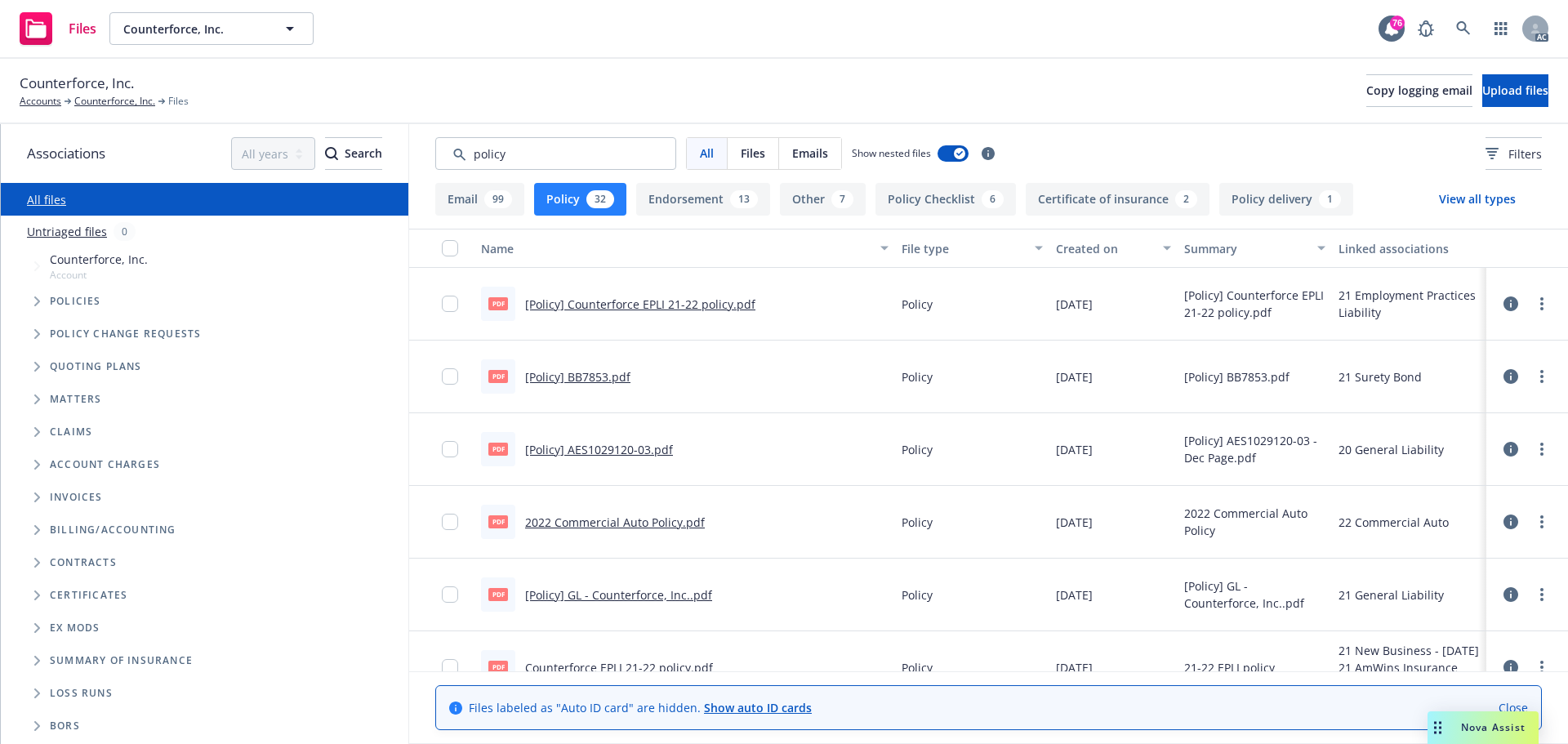
click at [1112, 254] on div "Created on" at bounding box center [1105, 248] width 97 height 17
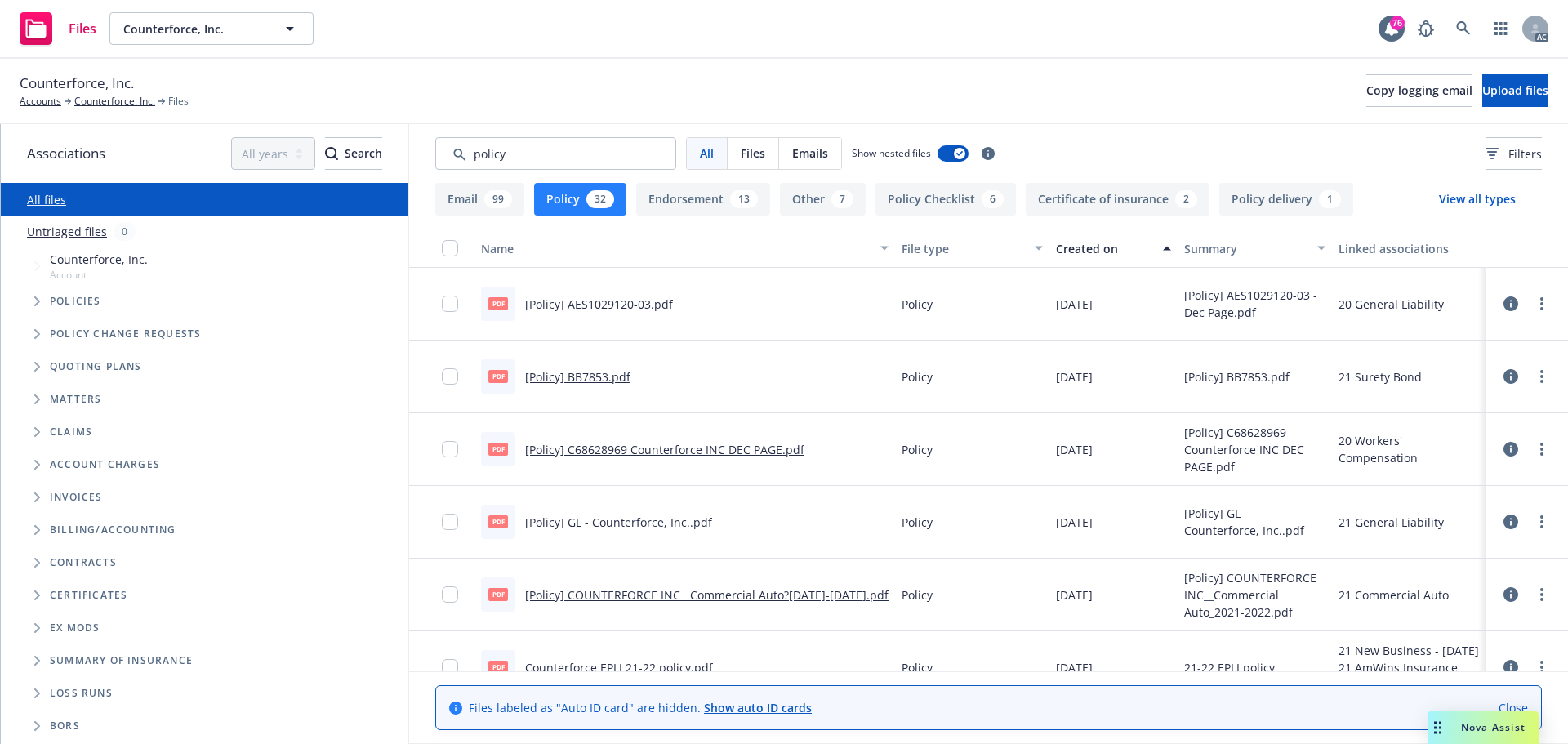
click at [1112, 254] on div "Created on" at bounding box center [1105, 248] width 97 height 17
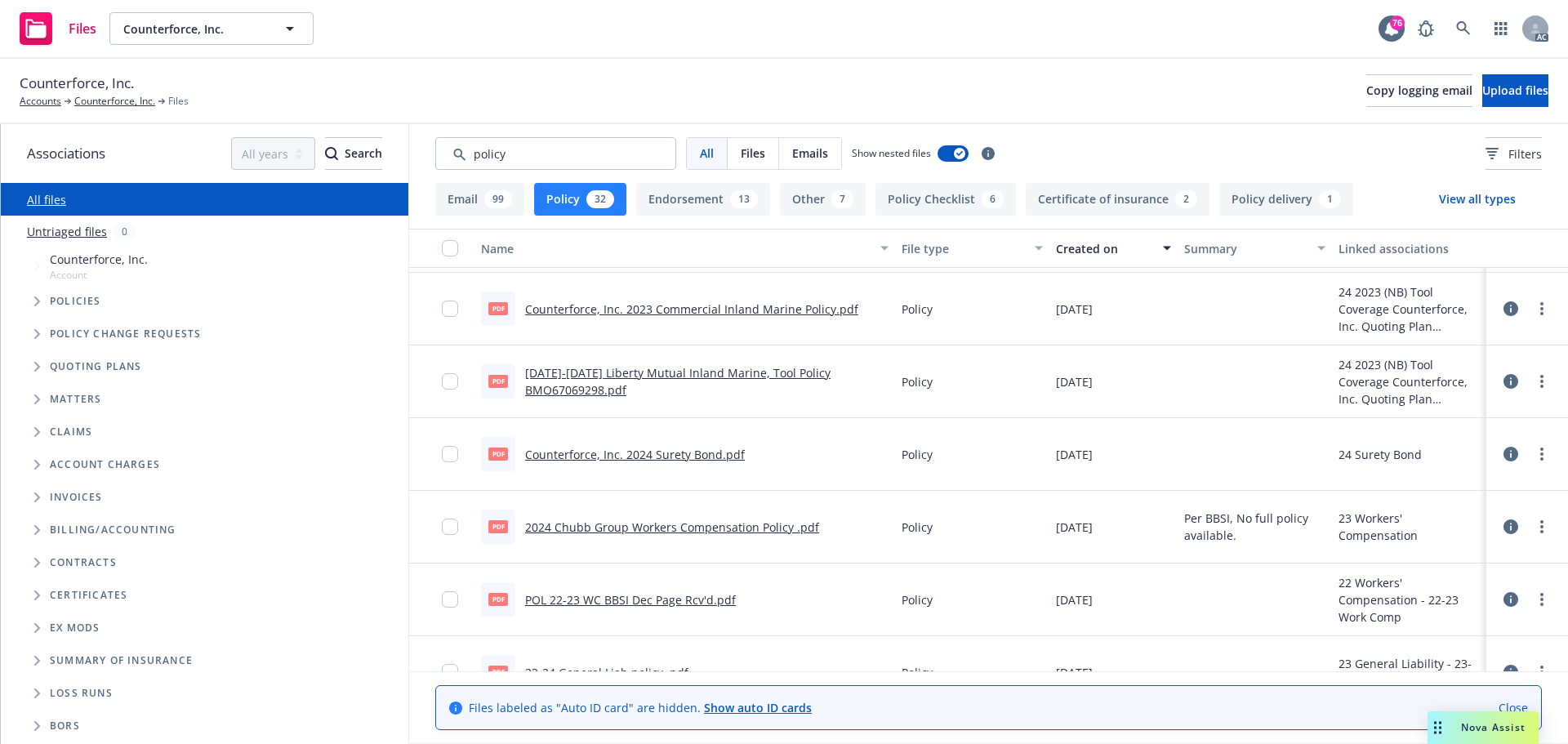
scroll to position [817, 0]
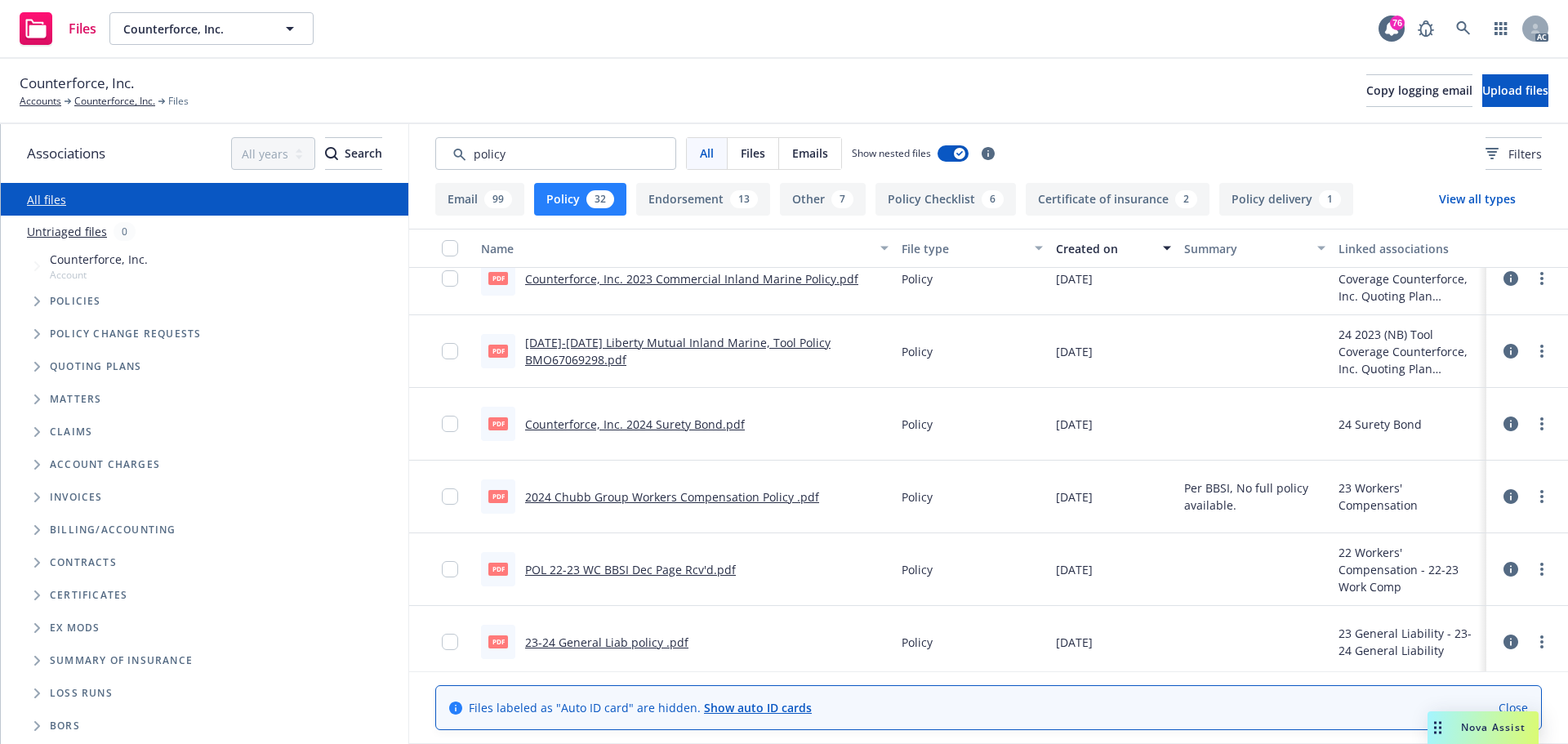
click at [601, 202] on div "32" at bounding box center [600, 199] width 28 height 18
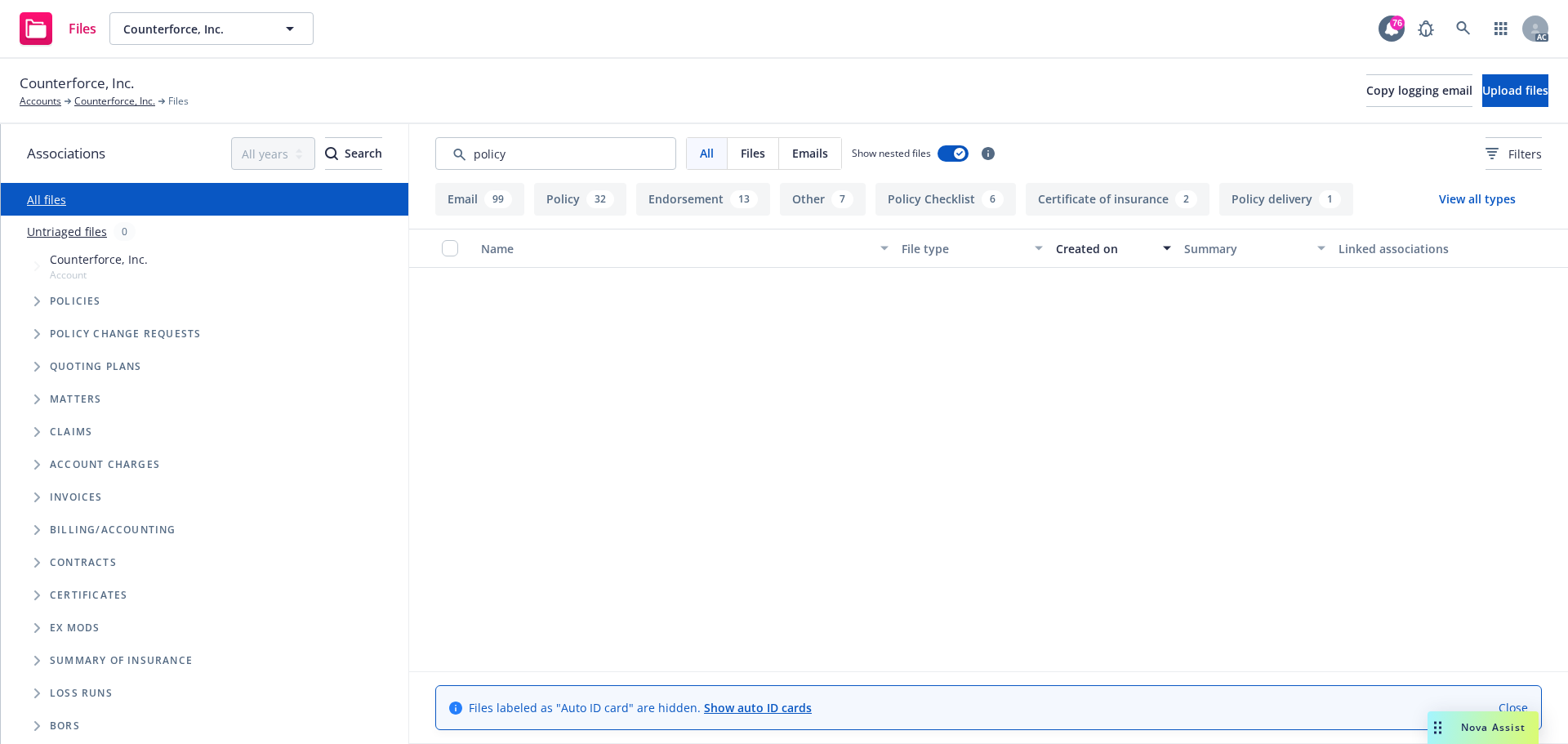
scroll to position [1897, 0]
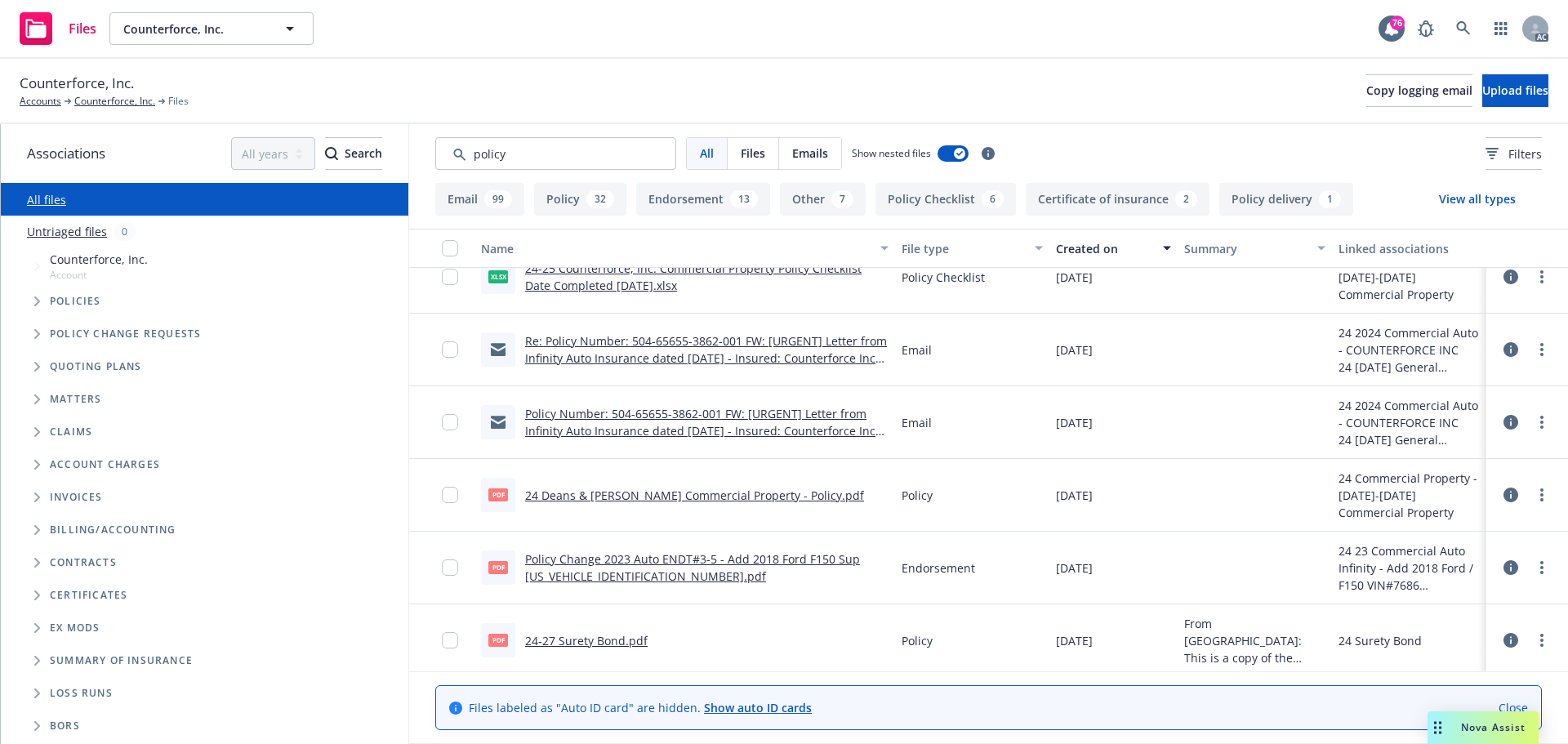
click at [39, 313] on span "Tree Example" at bounding box center [37, 301] width 26 height 26
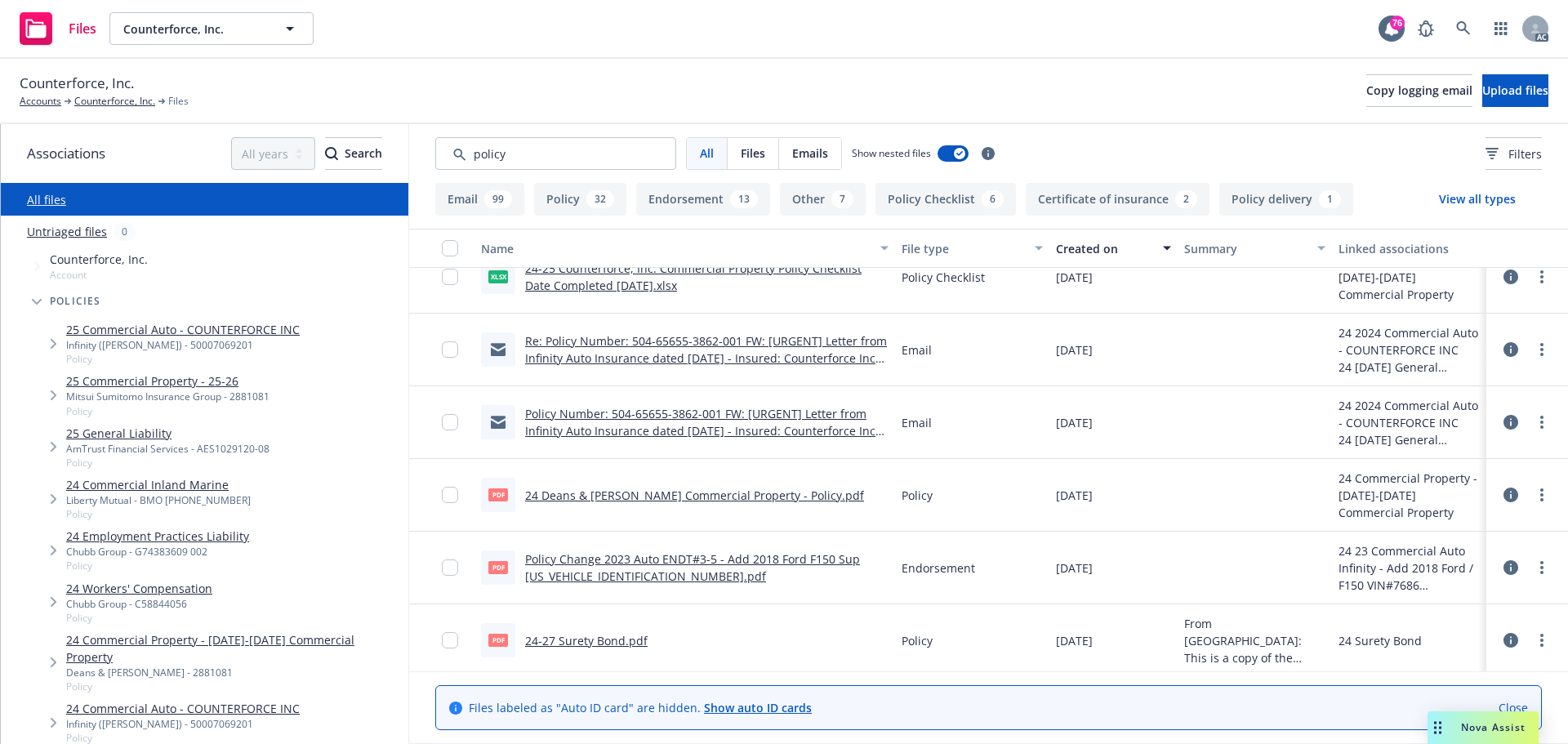
click at [129, 591] on link "24 Workers' Compensation" at bounding box center [139, 589] width 146 height 17
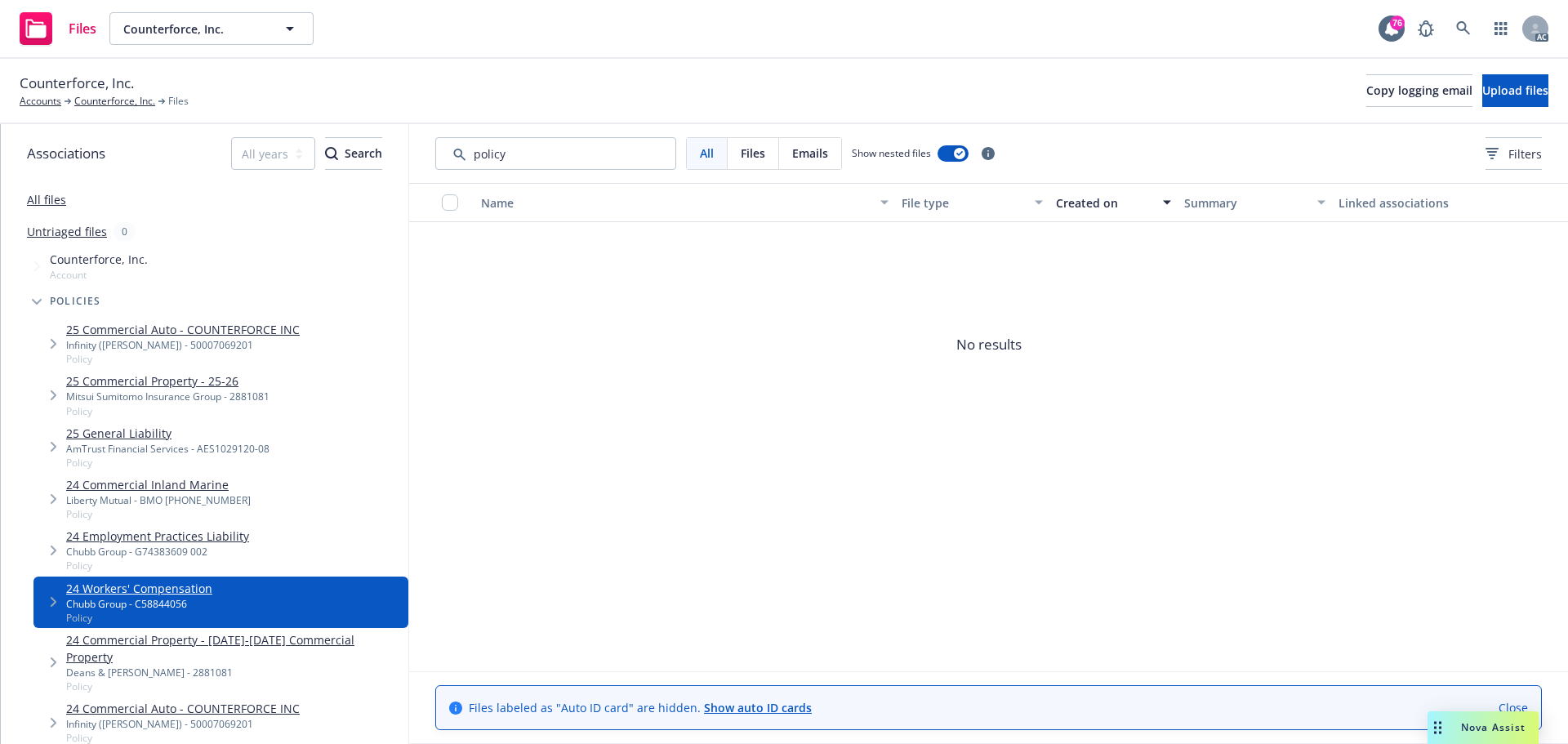
click at [57, 600] on span "Tree Example" at bounding box center [53, 602] width 26 height 26
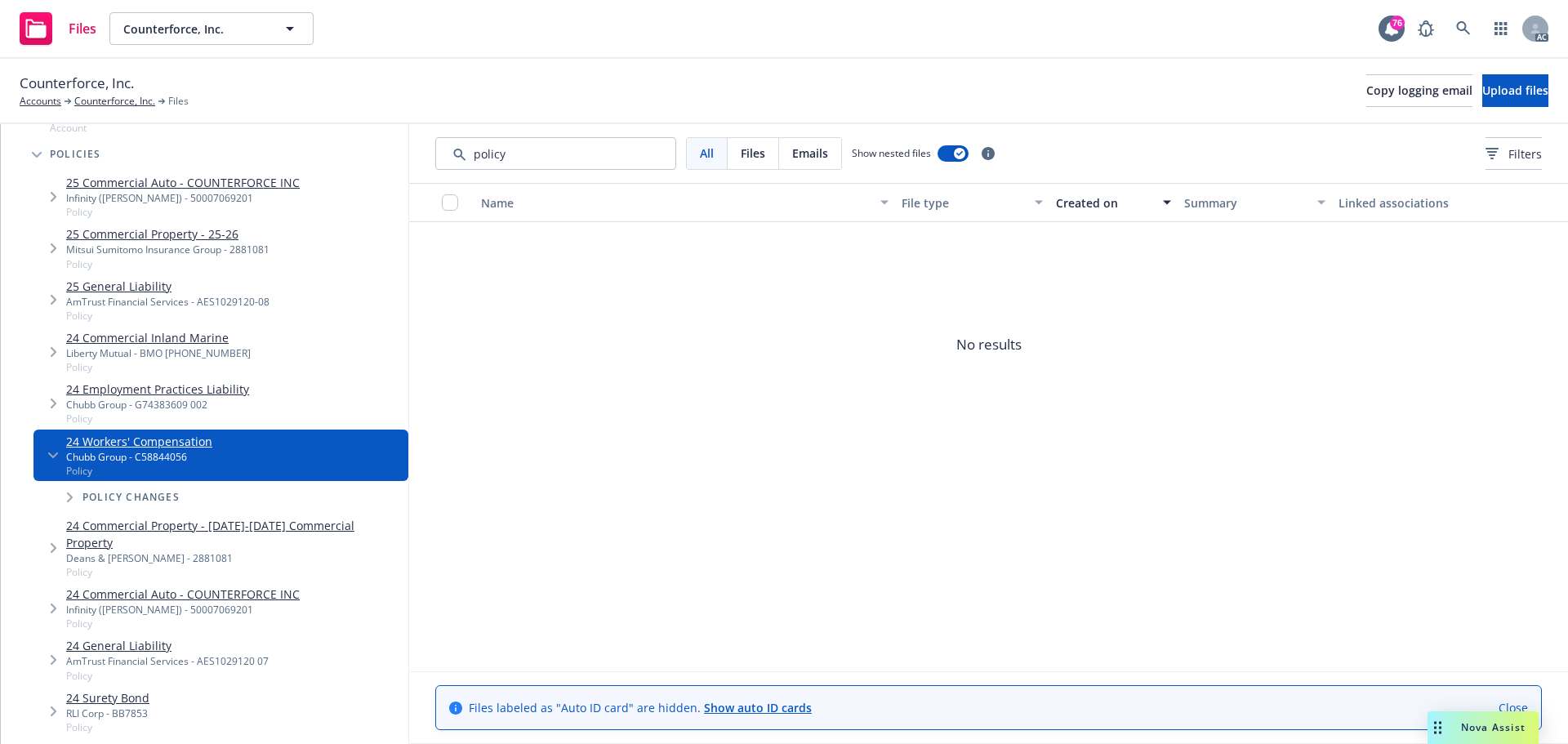
scroll to position [163, 0]
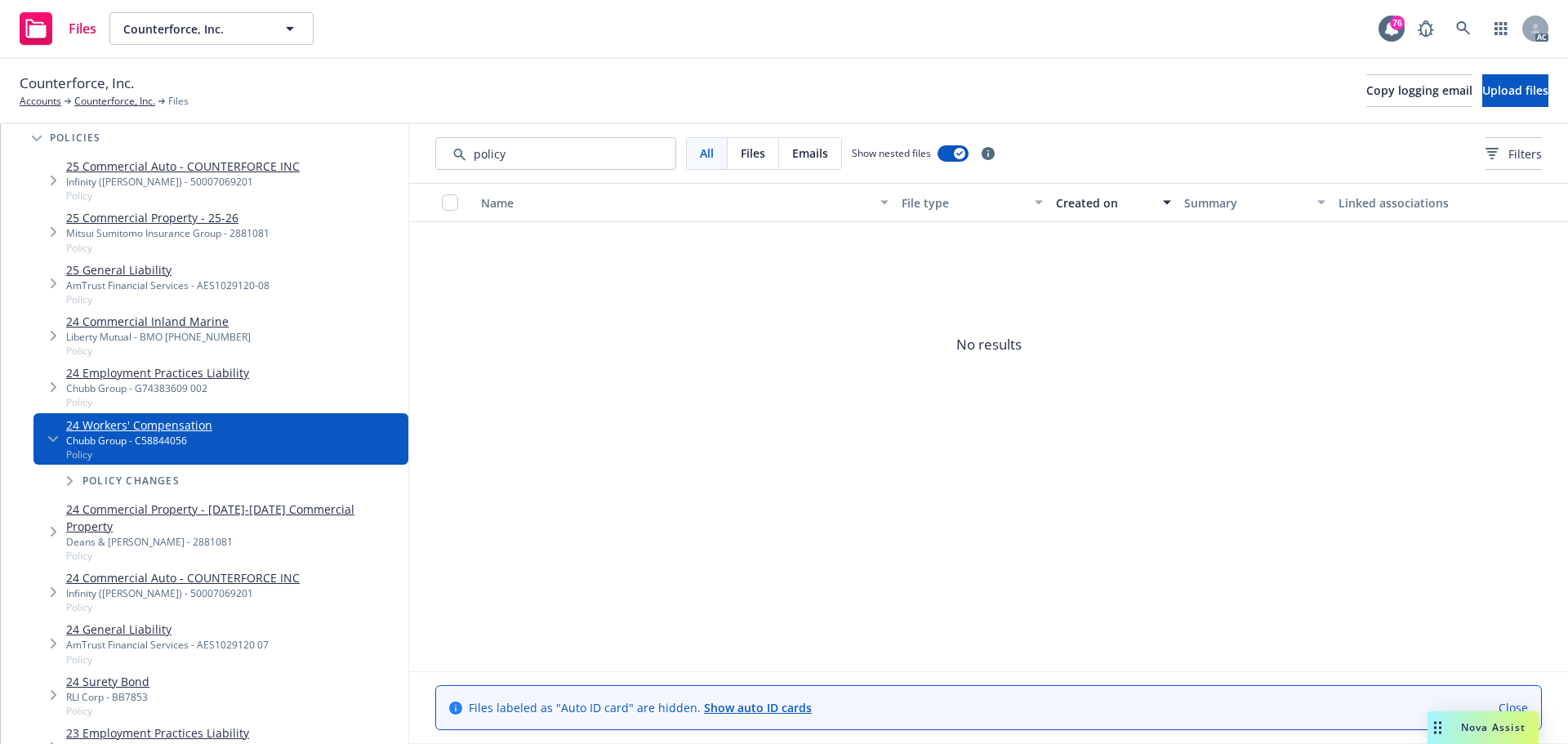
click at [76, 483] on span "Tree Example" at bounding box center [69, 481] width 26 height 26
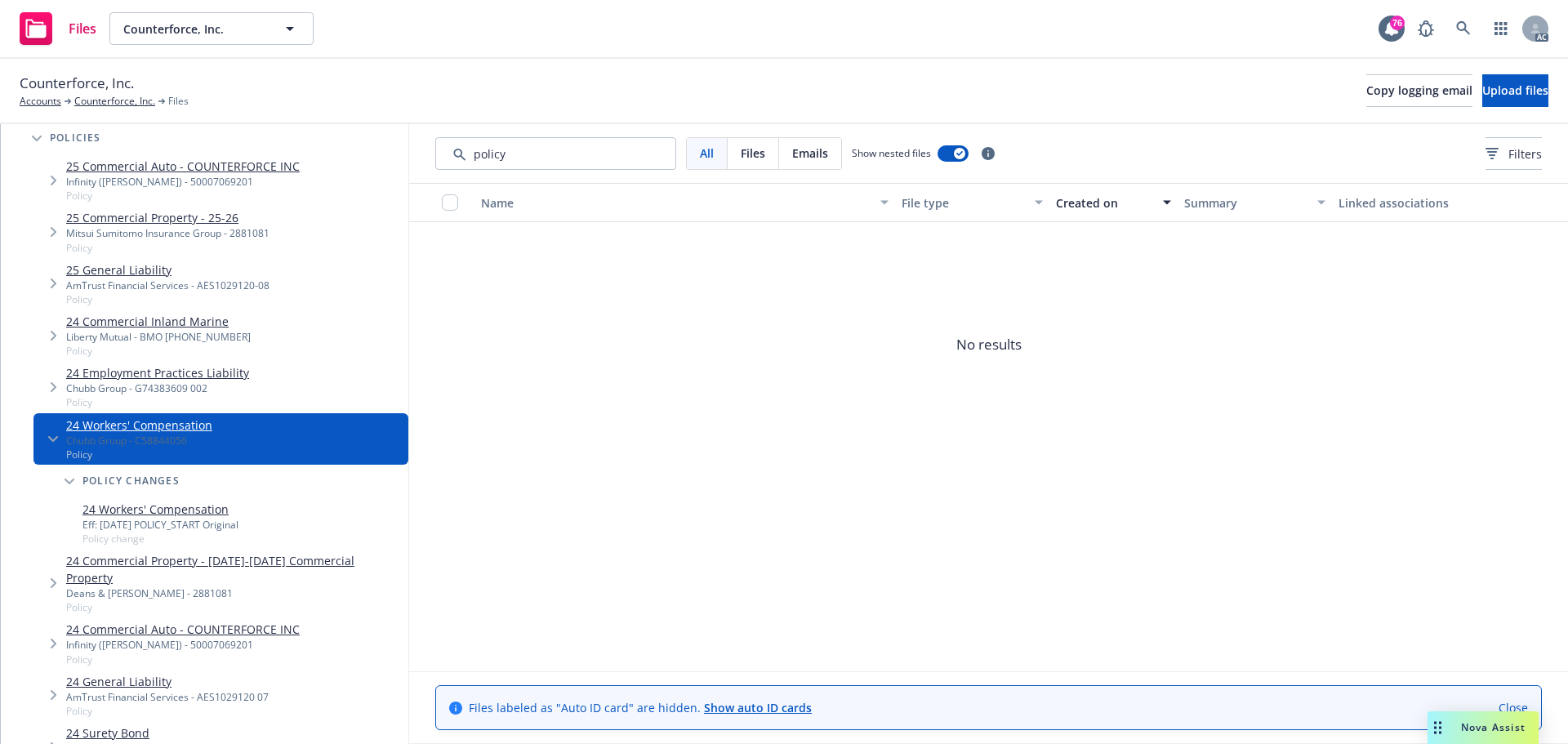
click at [76, 483] on span "Tree Example" at bounding box center [69, 481] width 26 height 26
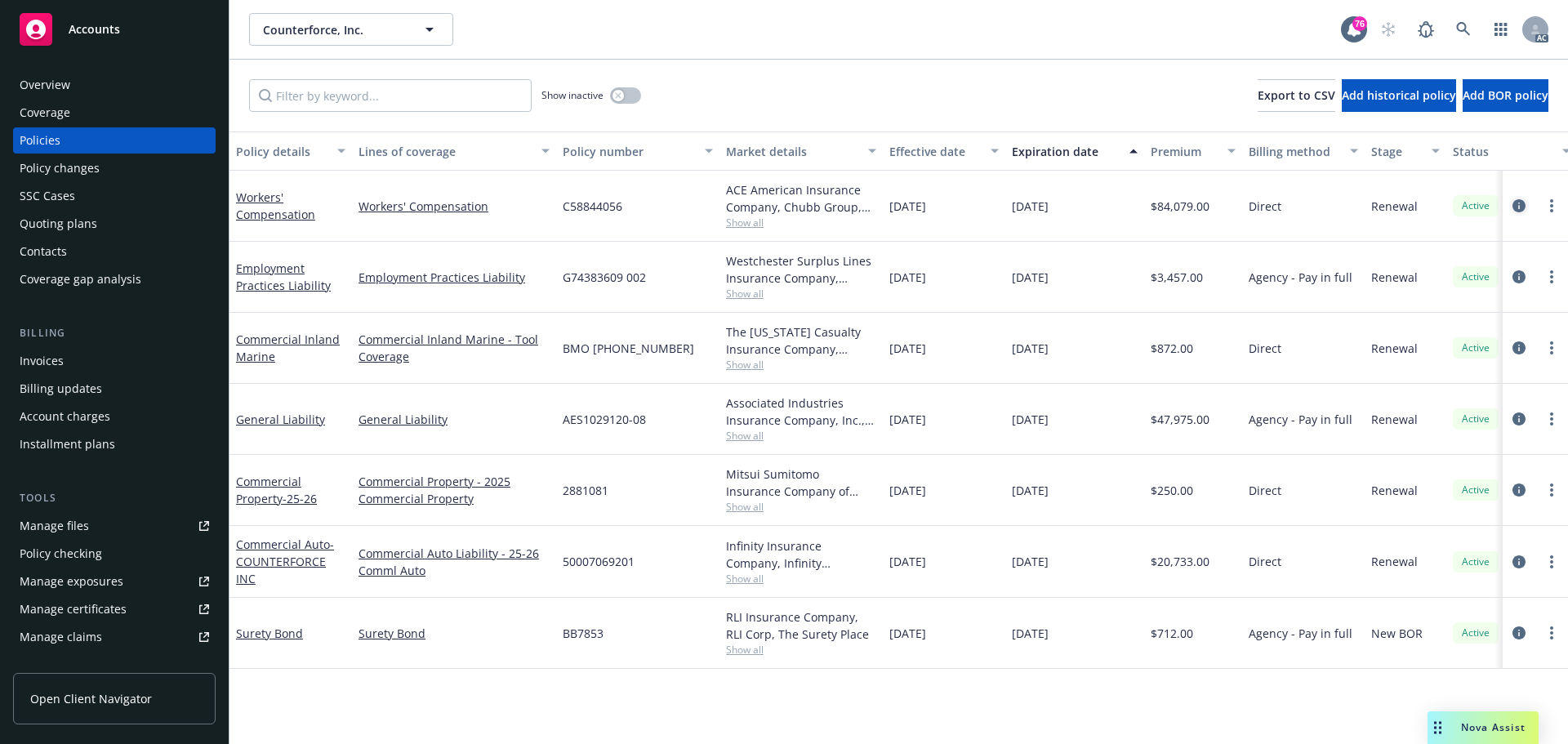
click at [1521, 206] on icon "circleInformation" at bounding box center [1519, 205] width 13 height 13
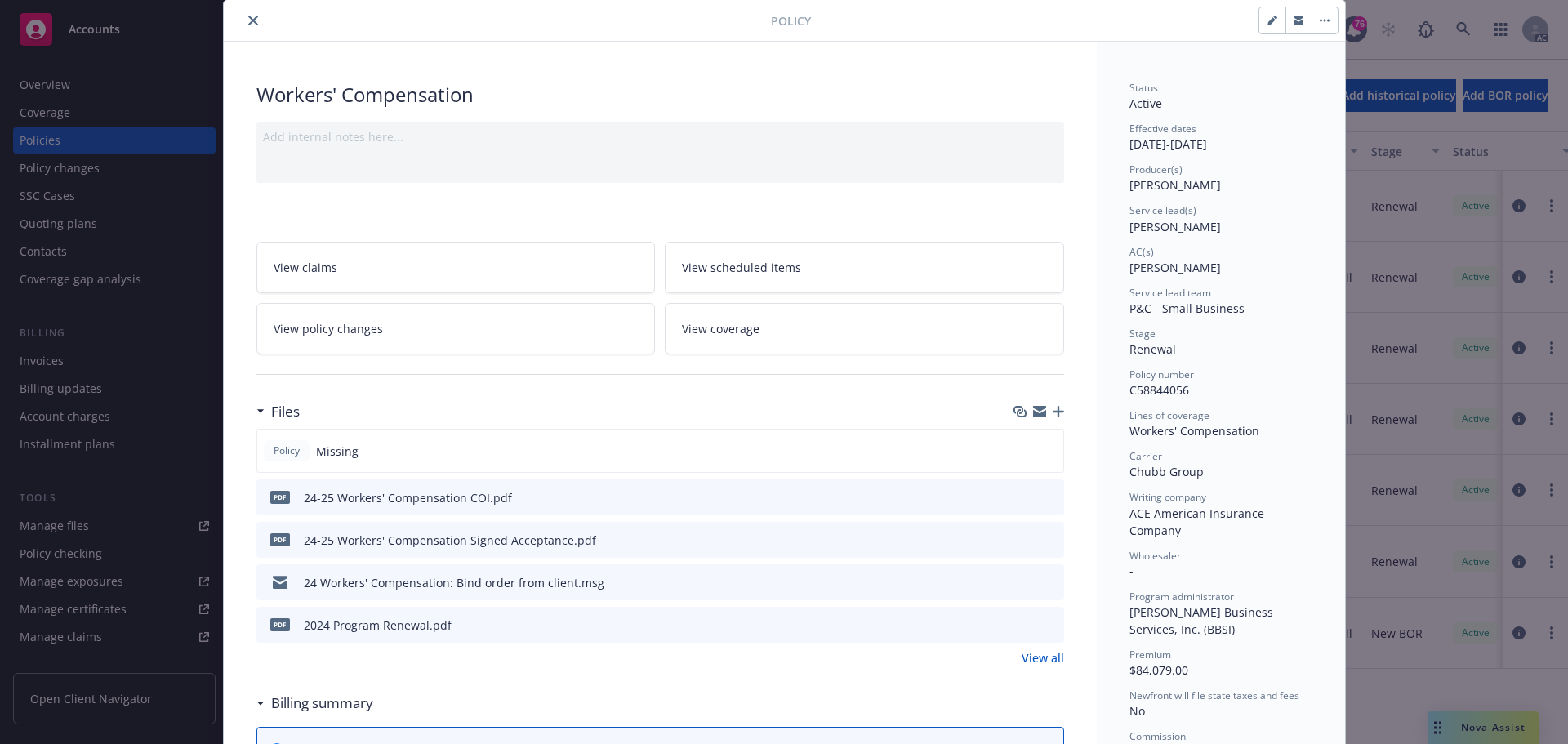
scroll to position [81, 0]
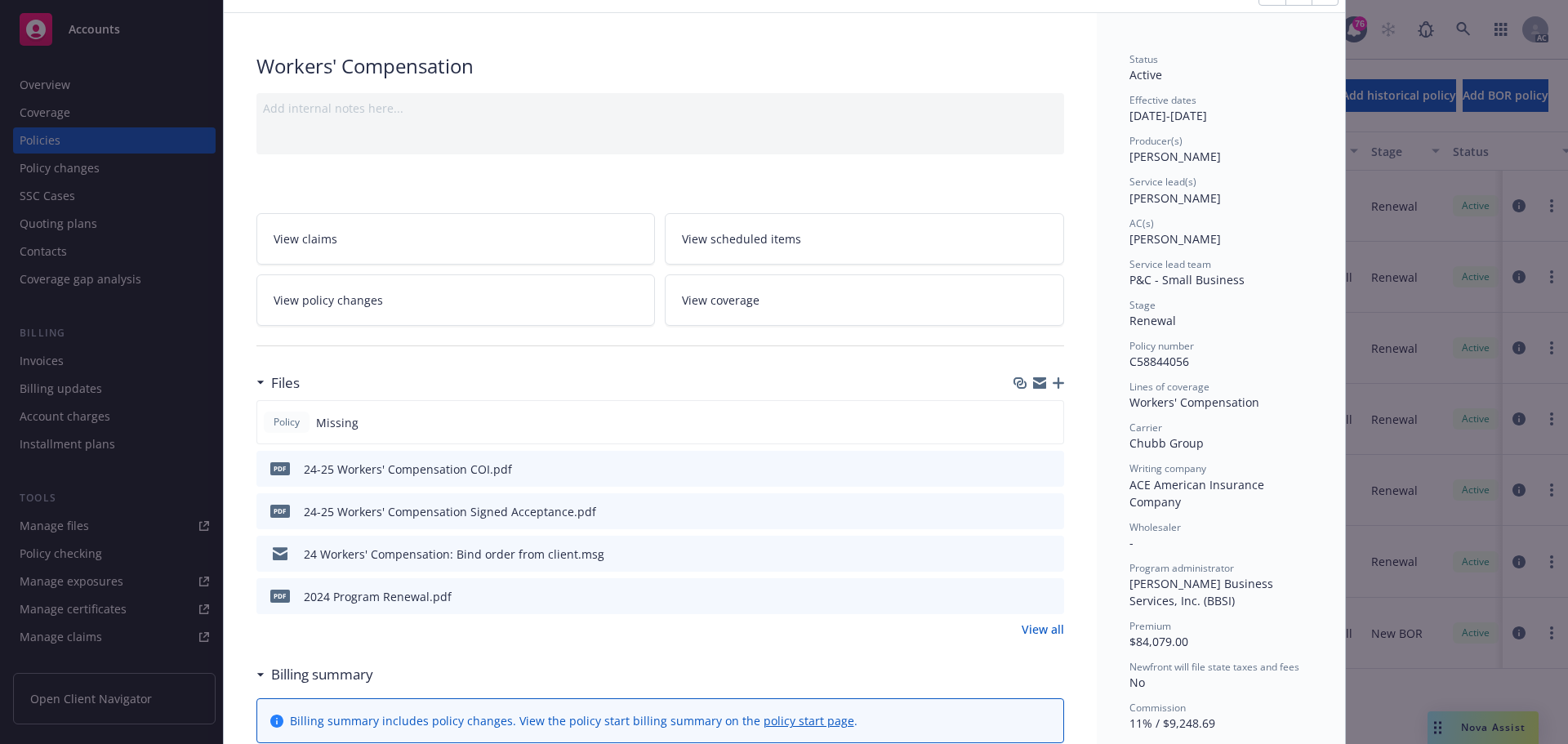
click at [1041, 469] on icon "preview file" at bounding box center [1048, 468] width 14 height 12
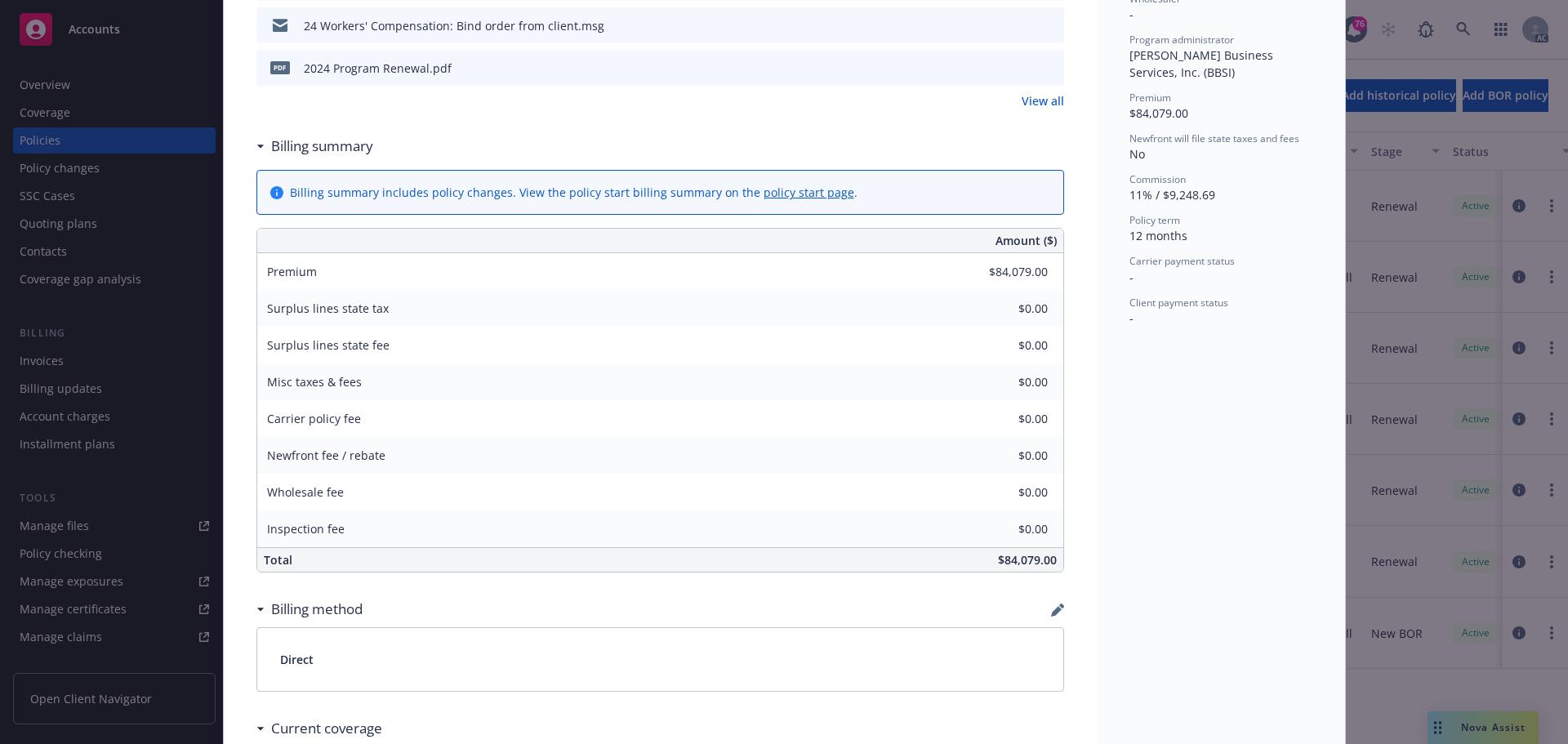
scroll to position [490, 0]
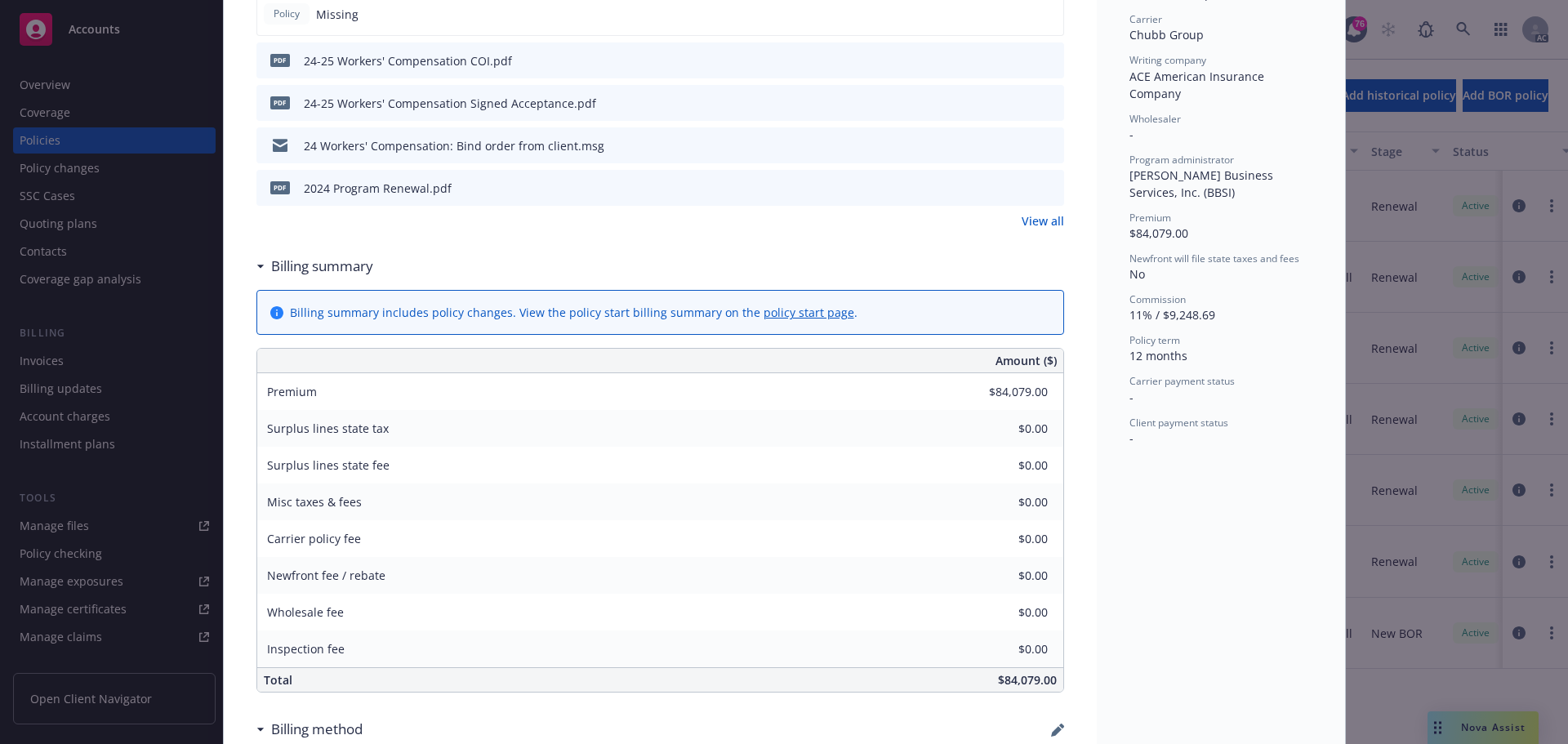
click at [1045, 182] on icon "preview file" at bounding box center [1048, 187] width 14 height 12
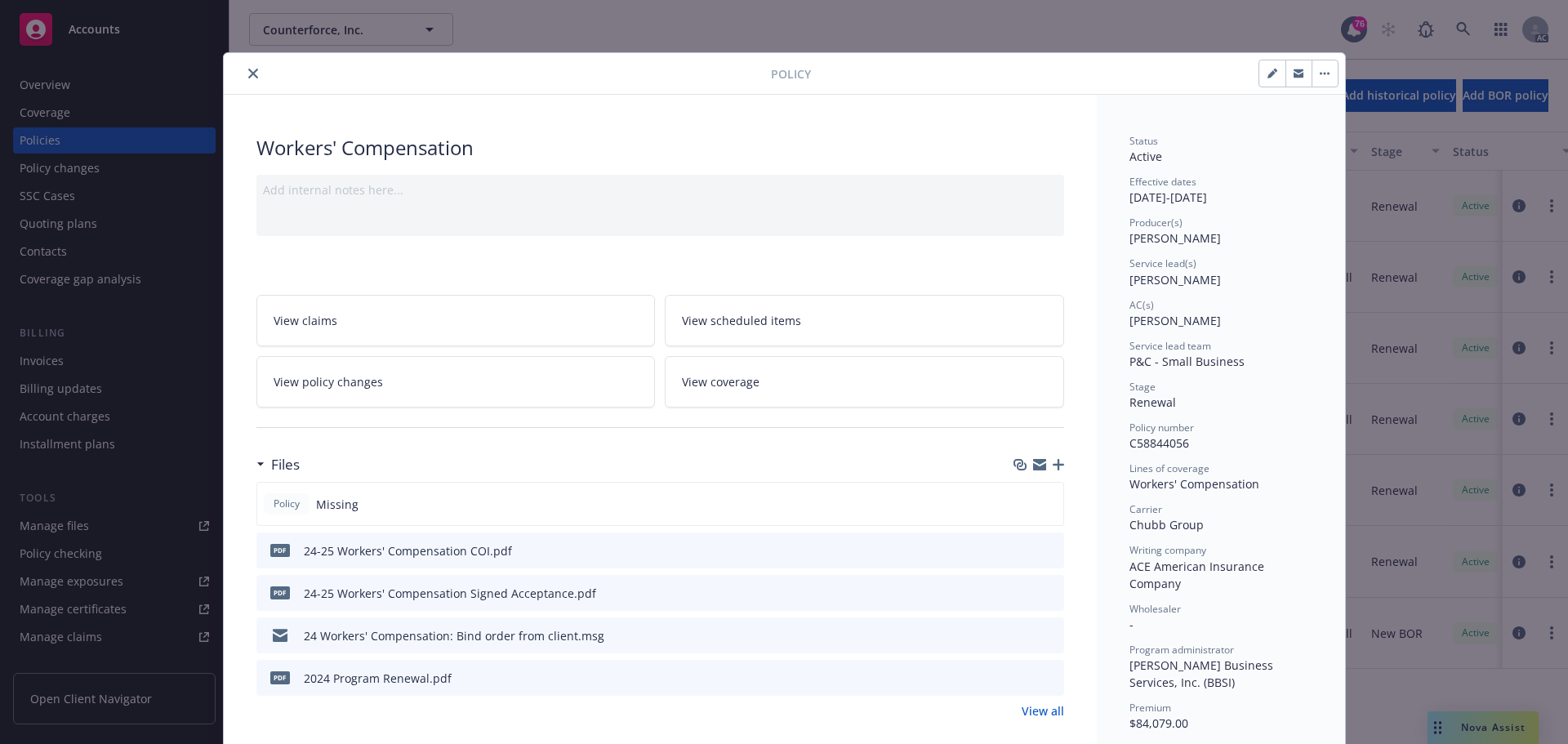
scroll to position [81, 0]
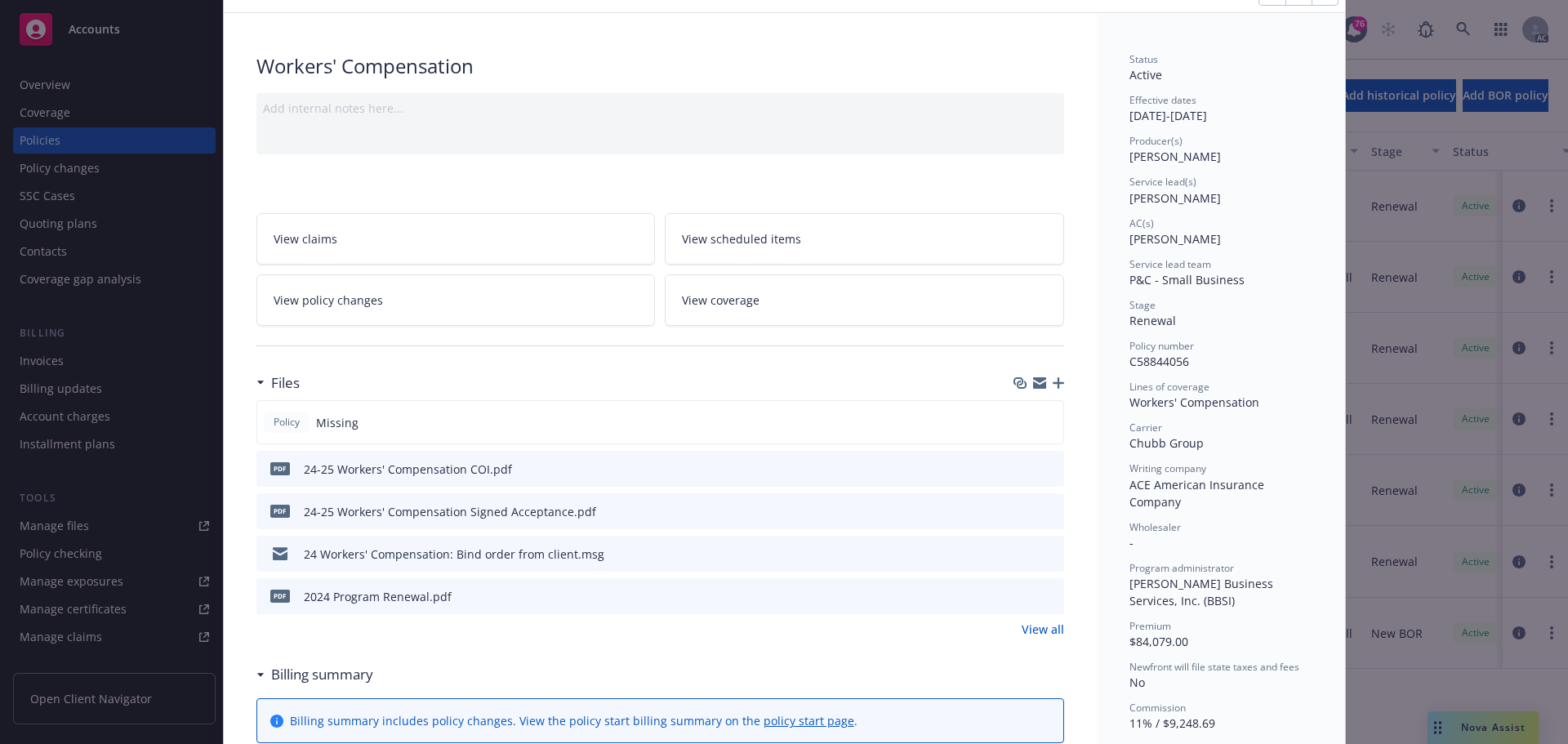
click at [1046, 510] on icon "preview file" at bounding box center [1048, 510] width 14 height 12
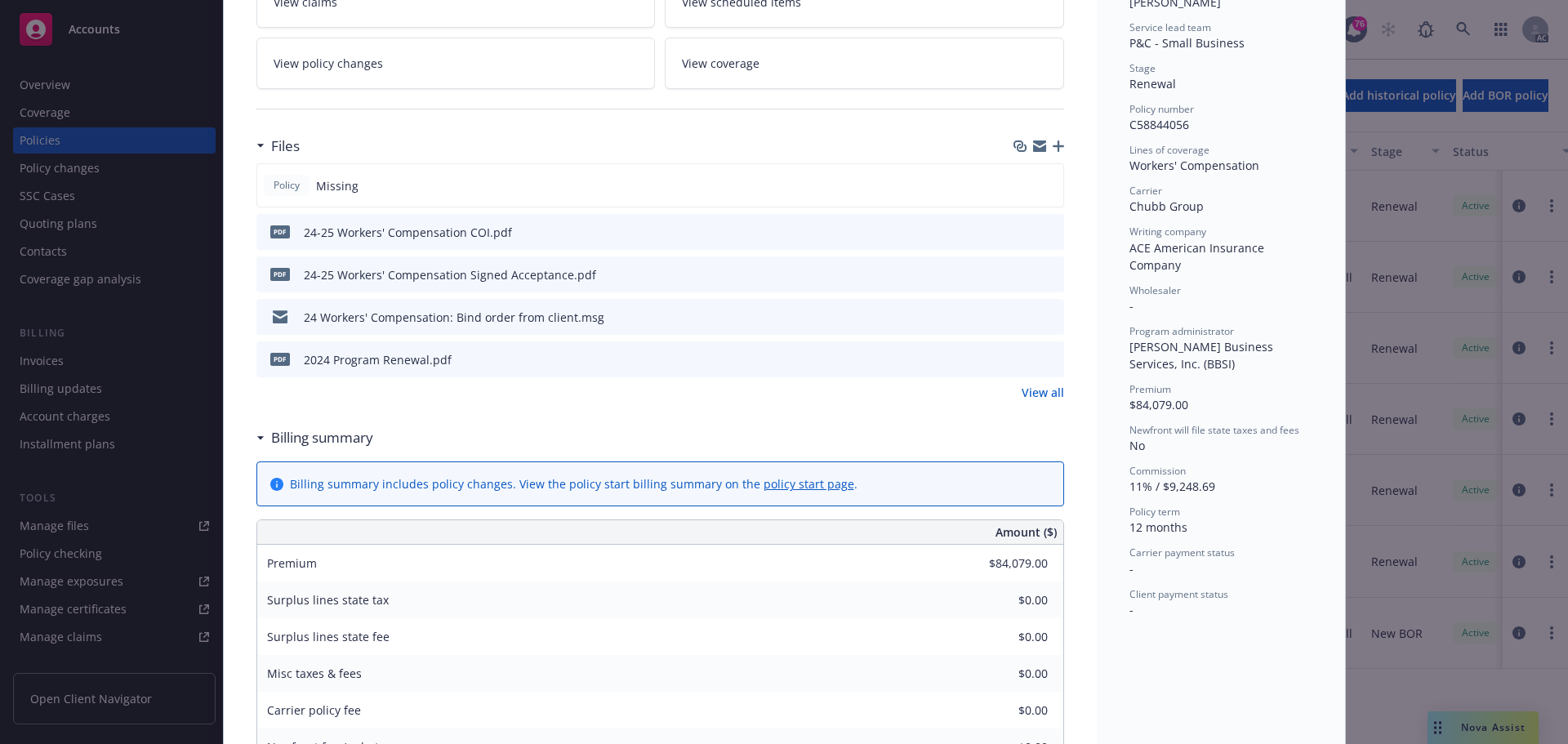
scroll to position [237, 0]
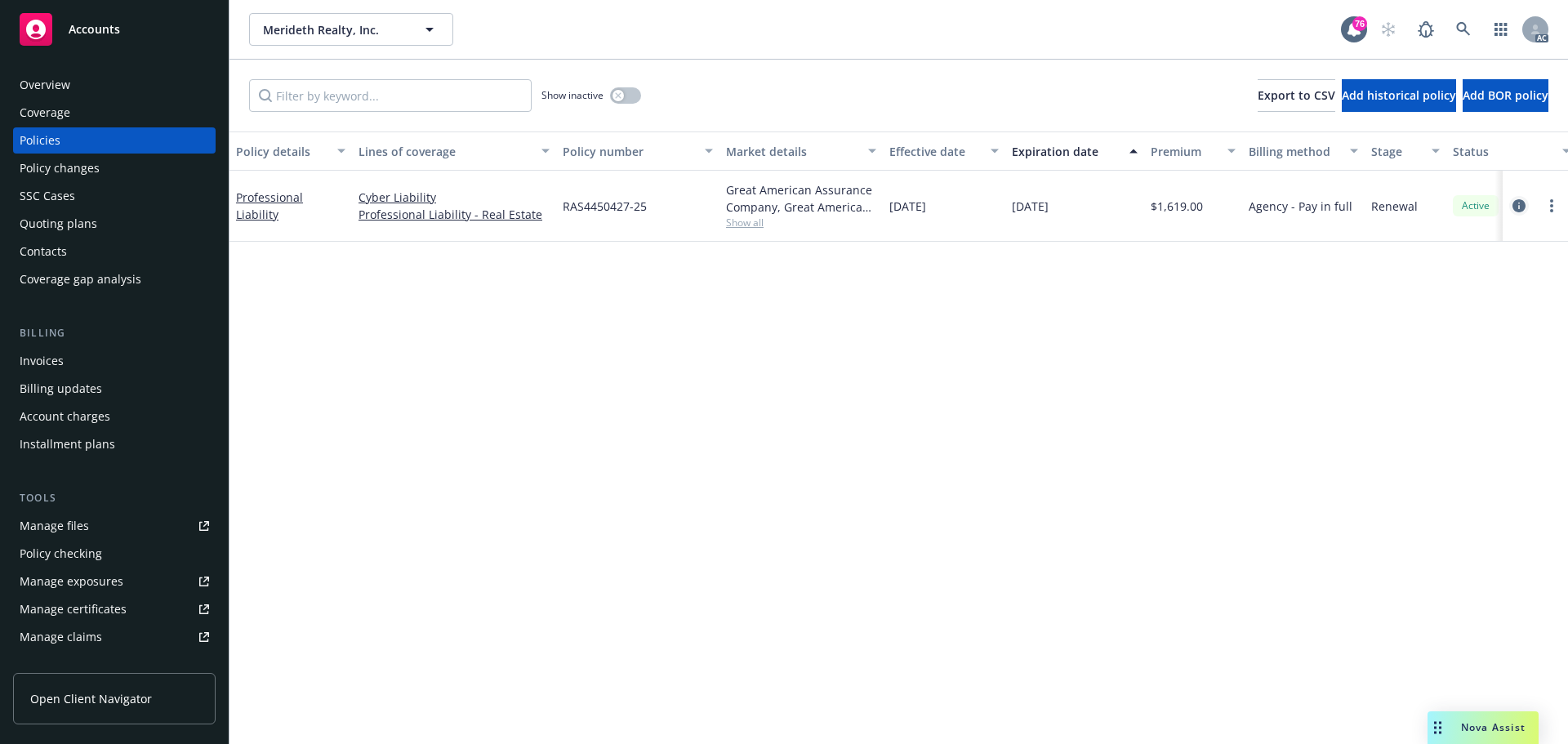
click at [1519, 206] on icon "circleInformation" at bounding box center [1519, 205] width 13 height 13
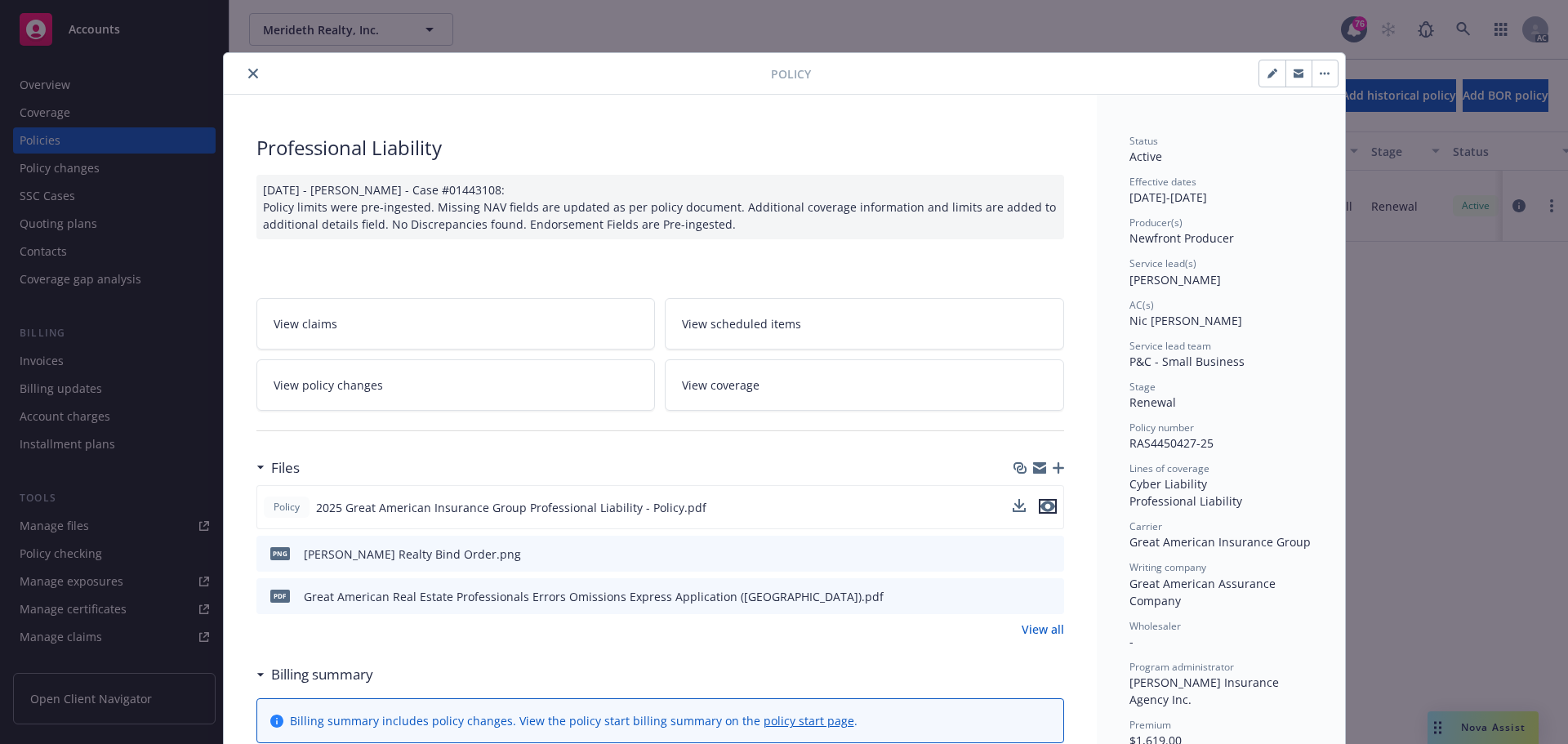
click at [1045, 506] on icon "preview file" at bounding box center [1047, 506] width 14 height 12
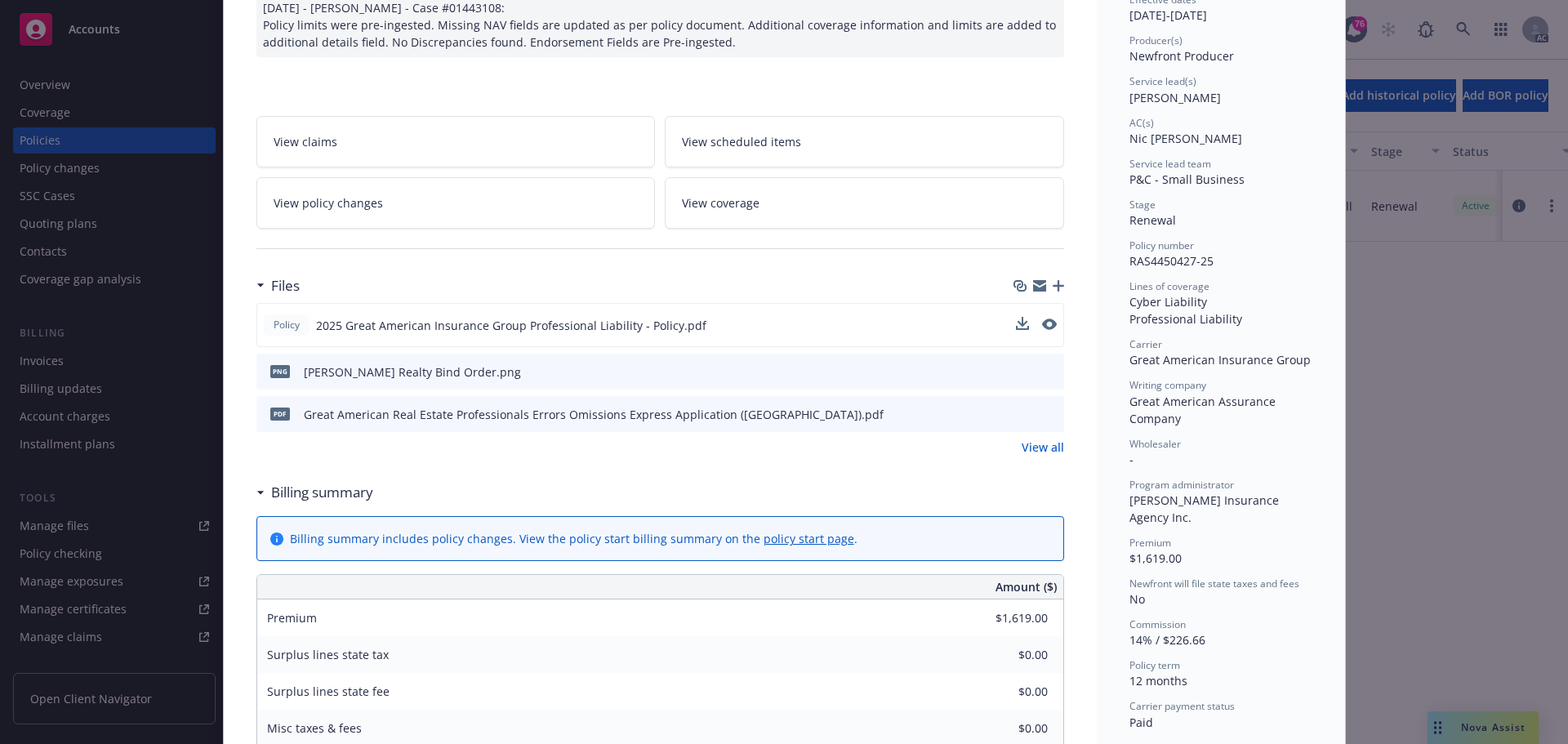
scroll to position [163, 0]
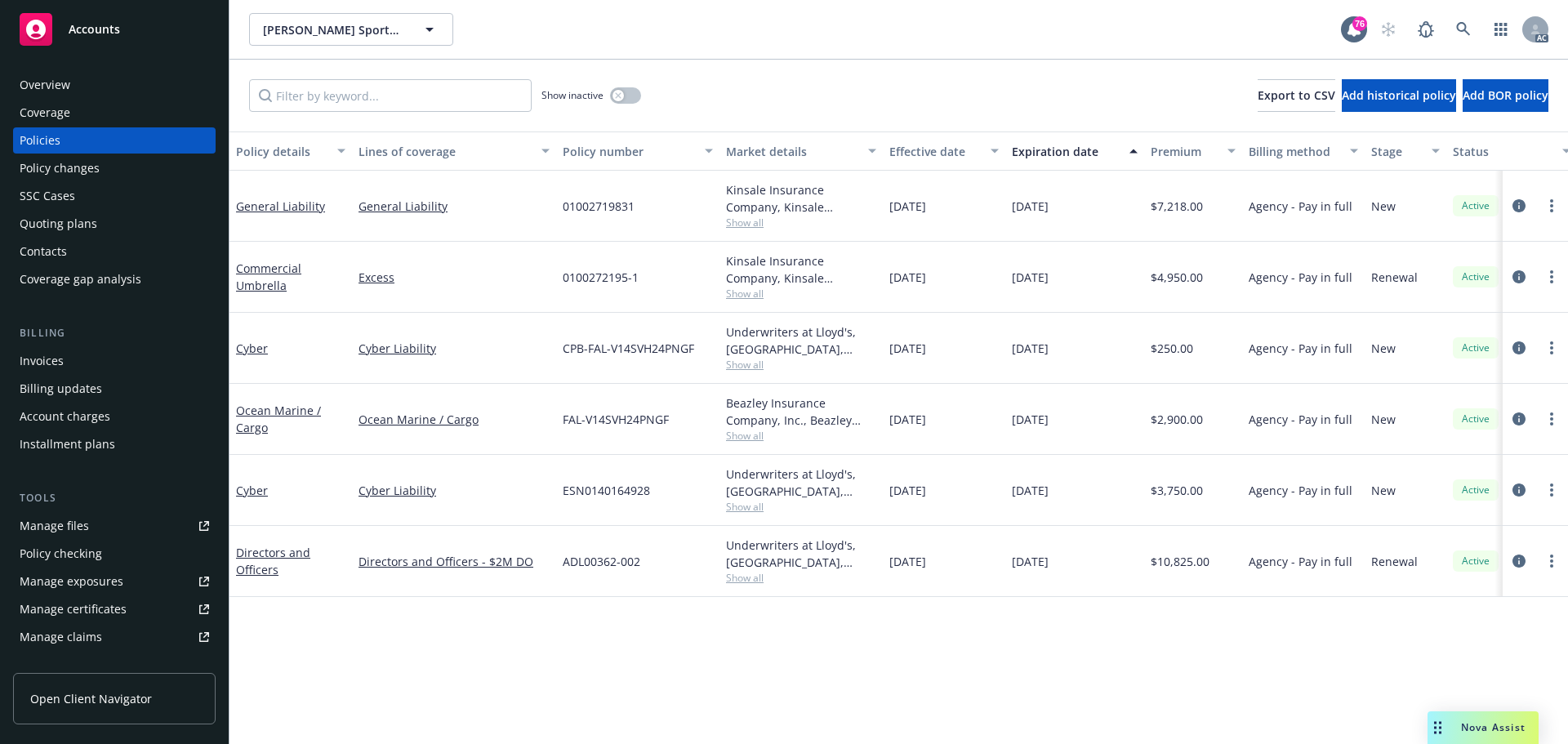
click at [743, 371] on span "Show all" at bounding box center [801, 365] width 150 height 14
click at [932, 663] on div "Policy details Lines of coverage Policy number Market details Effective date Ex…" at bounding box center [898, 438] width 1339 height 613
click at [758, 436] on span "Show all" at bounding box center [801, 436] width 150 height 14
click at [1520, 349] on icon "circleInformation" at bounding box center [1519, 347] width 13 height 13
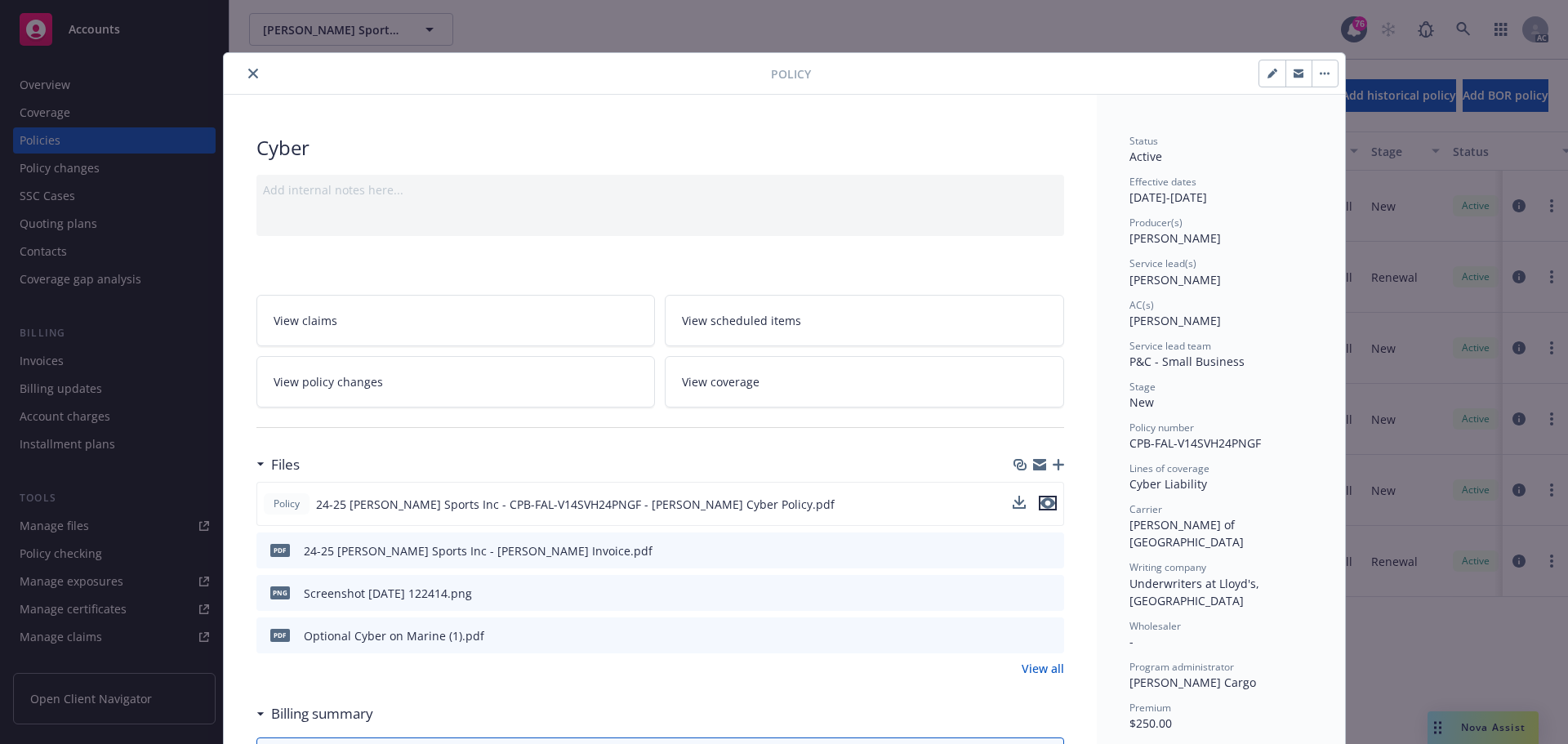
click at [1040, 504] on icon "preview file" at bounding box center [1047, 503] width 14 height 12
click at [248, 72] on icon "close" at bounding box center [253, 73] width 10 height 10
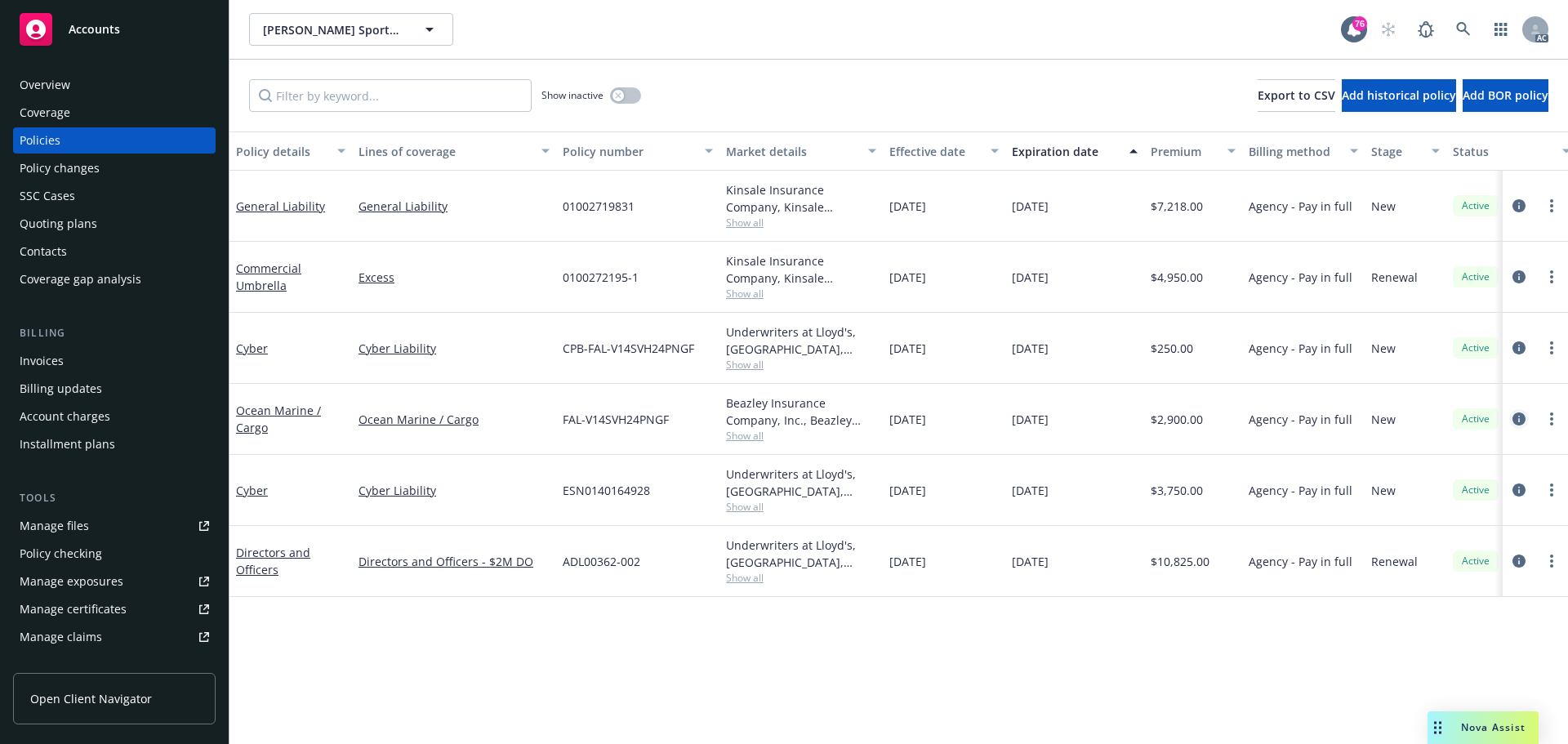
click at [1522, 422] on icon "circleInformation" at bounding box center [1519, 419] width 13 height 13
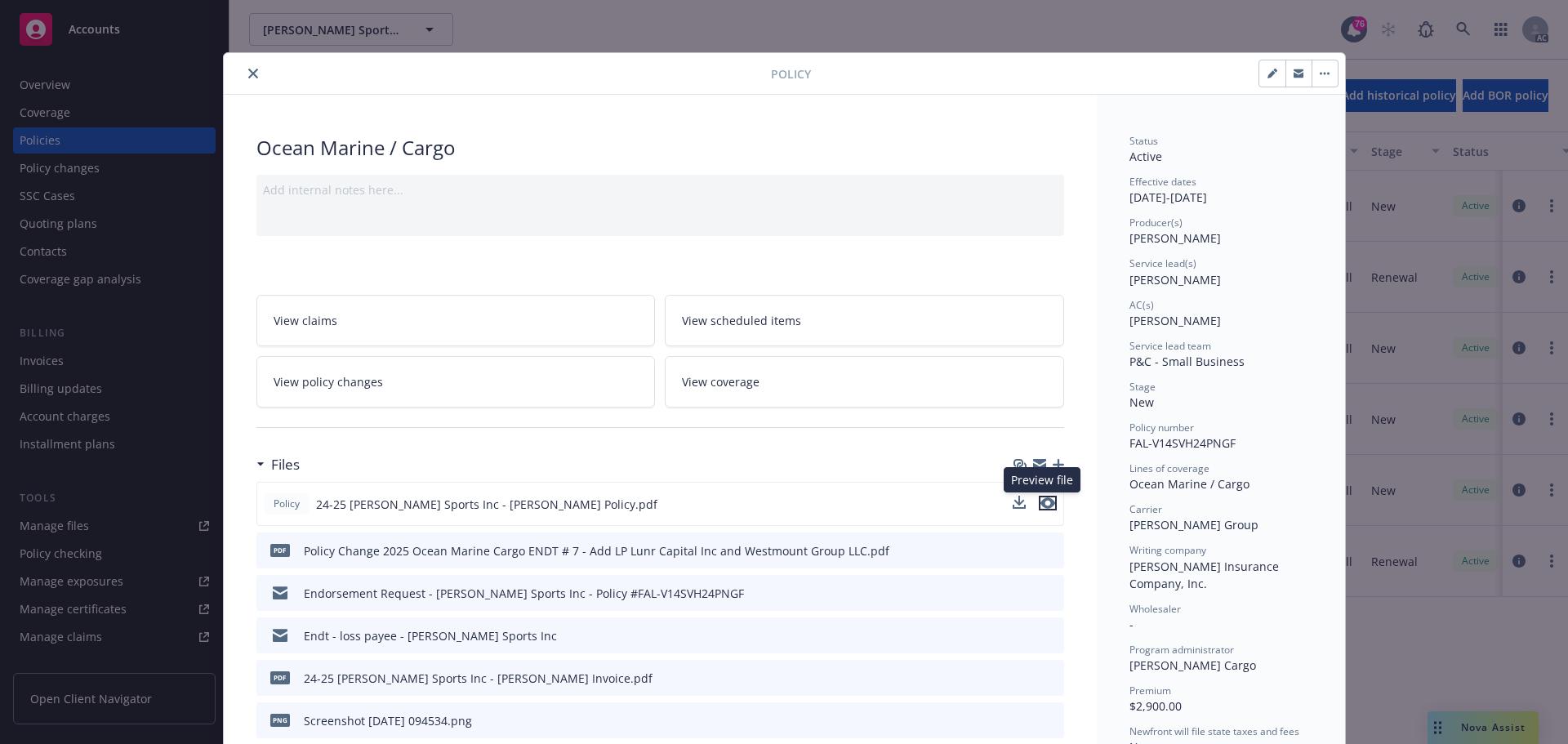
click at [1050, 504] on button "preview file" at bounding box center [1048, 503] width 18 height 14
click at [248, 73] on icon "close" at bounding box center [253, 73] width 10 height 10
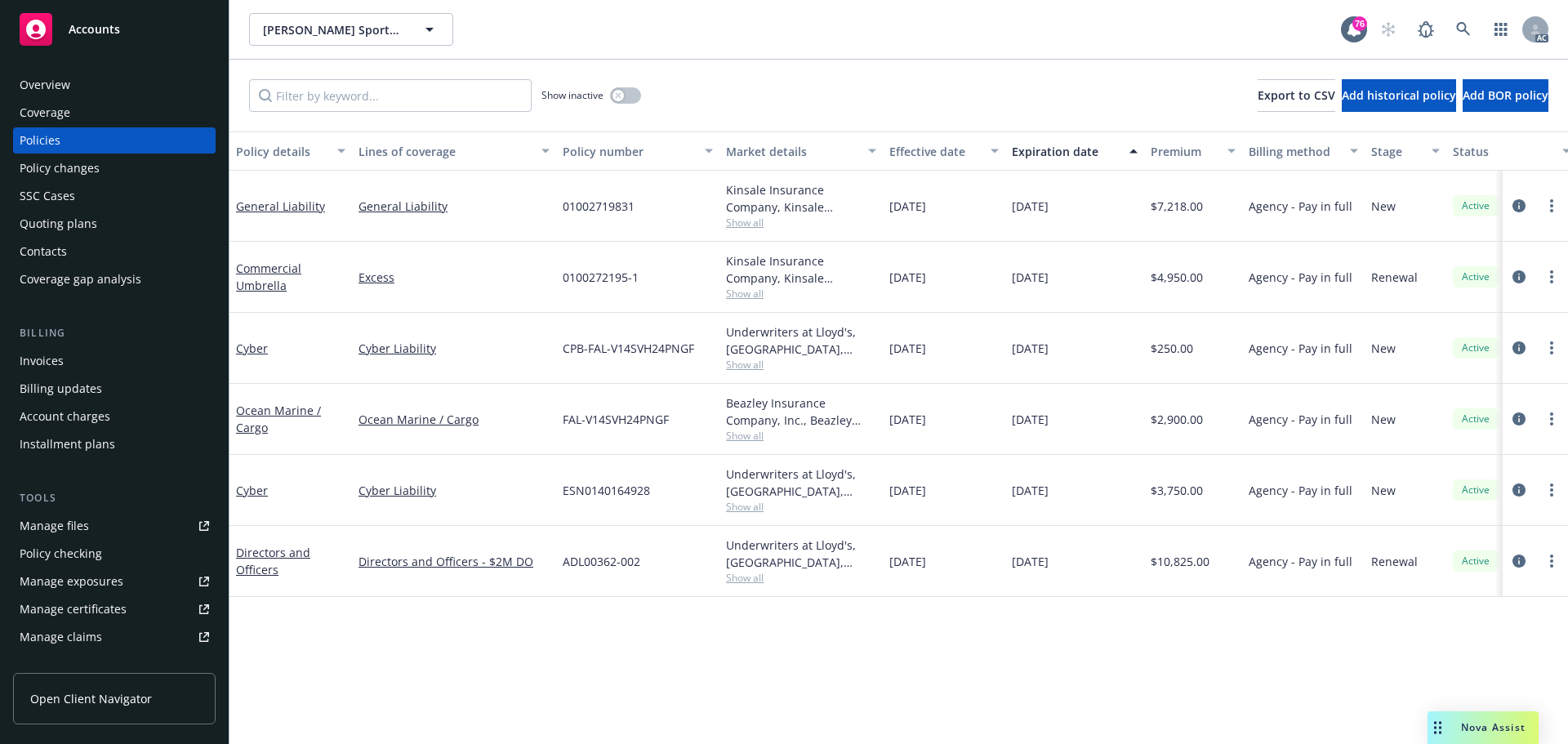
click at [750, 507] on span "Show all" at bounding box center [801, 507] width 150 height 14
click at [1522, 346] on icon "circleInformation" at bounding box center [1519, 347] width 13 height 13
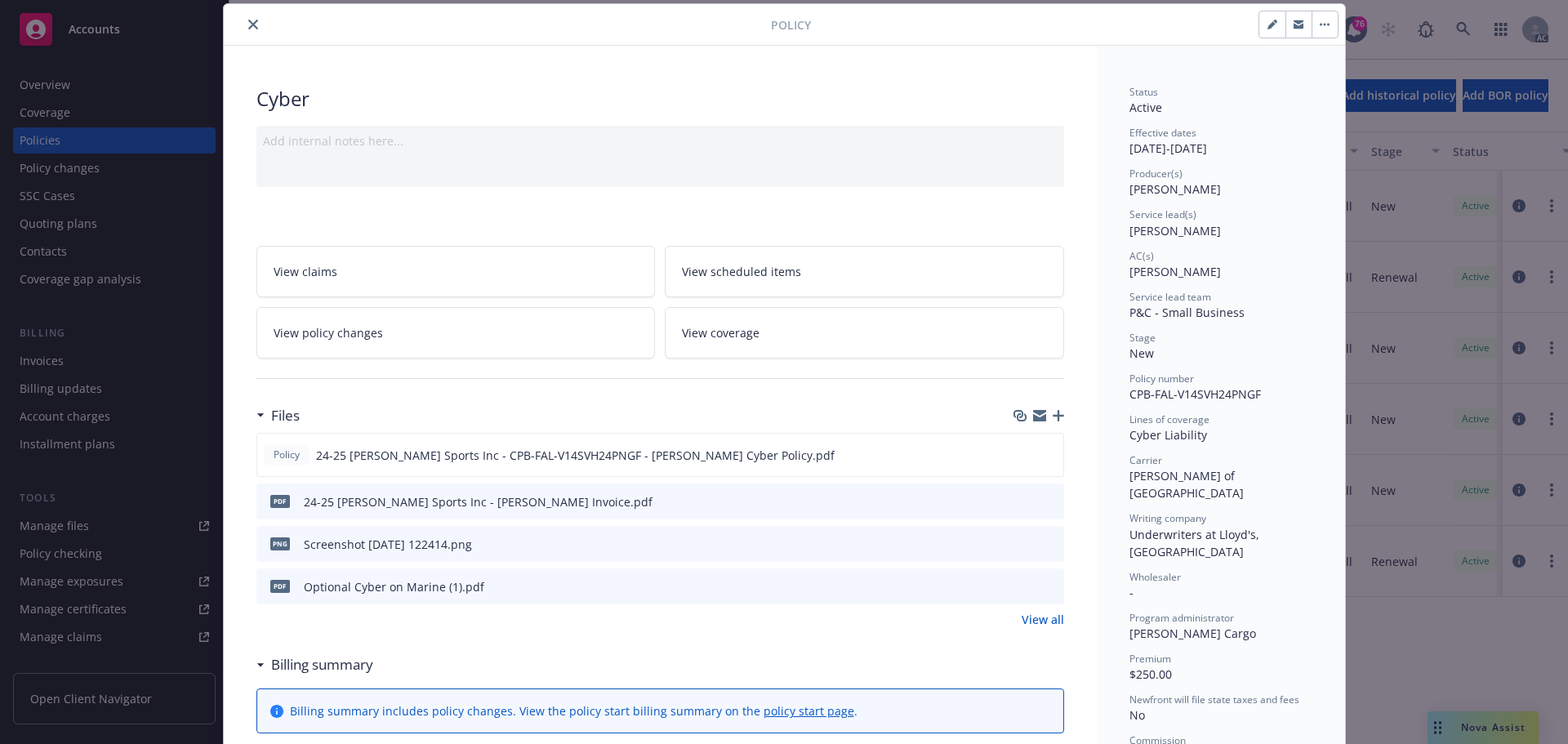
scroll to position [213, 0]
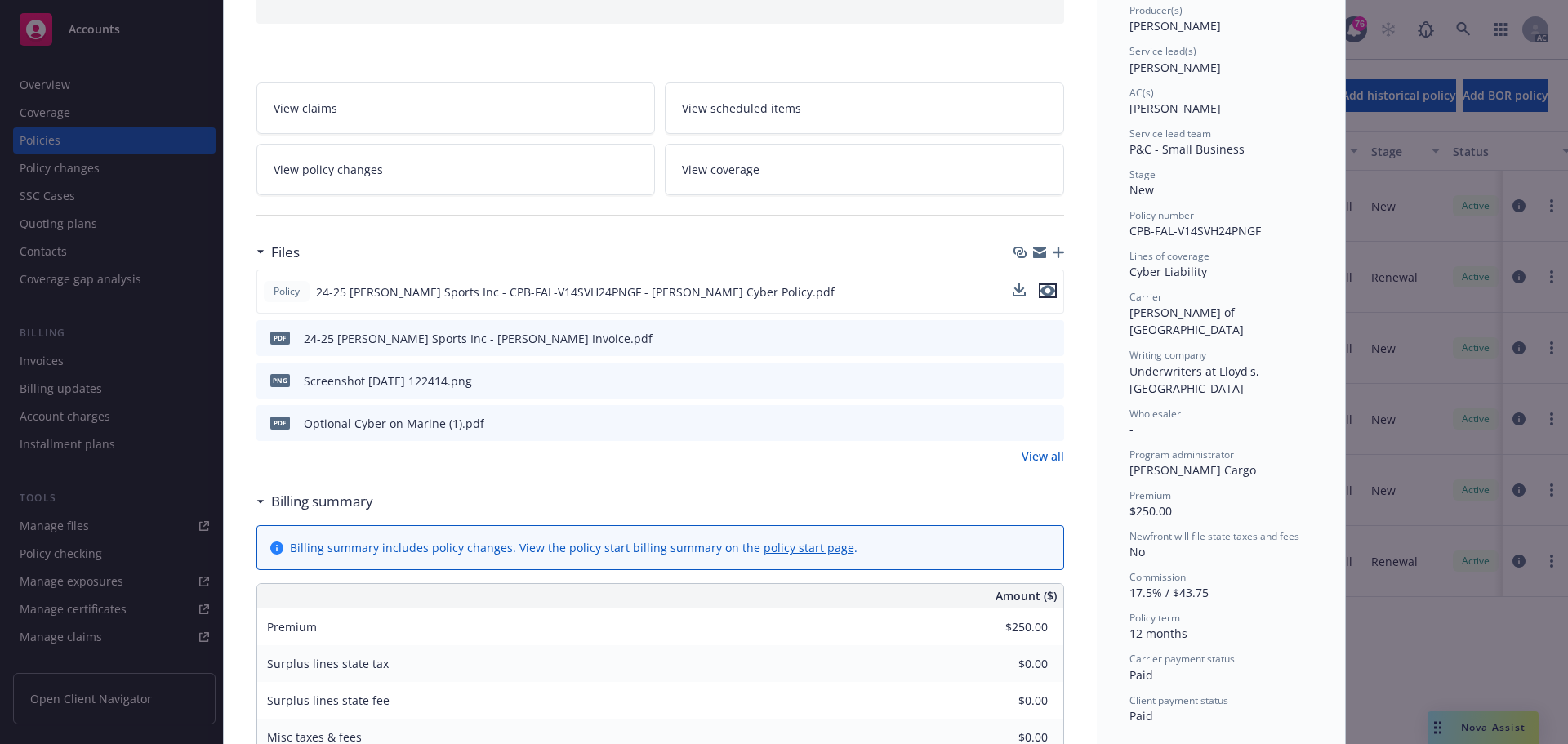
click at [1040, 294] on icon "preview file" at bounding box center [1047, 290] width 14 height 12
